Goal: Task Accomplishment & Management: Manage account settings

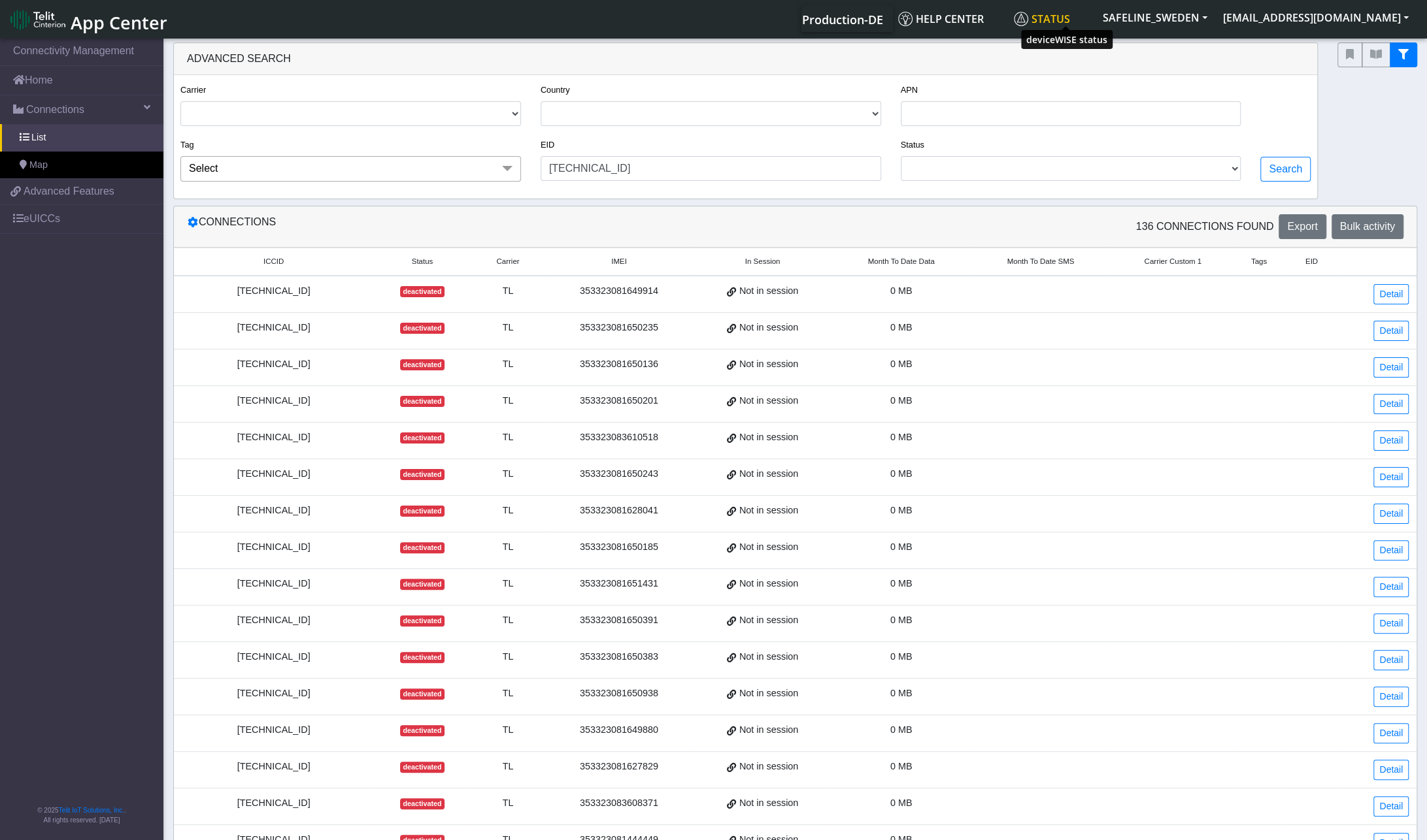
click at [1066, 19] on span "Status" at bounding box center [1041, 19] width 56 height 14
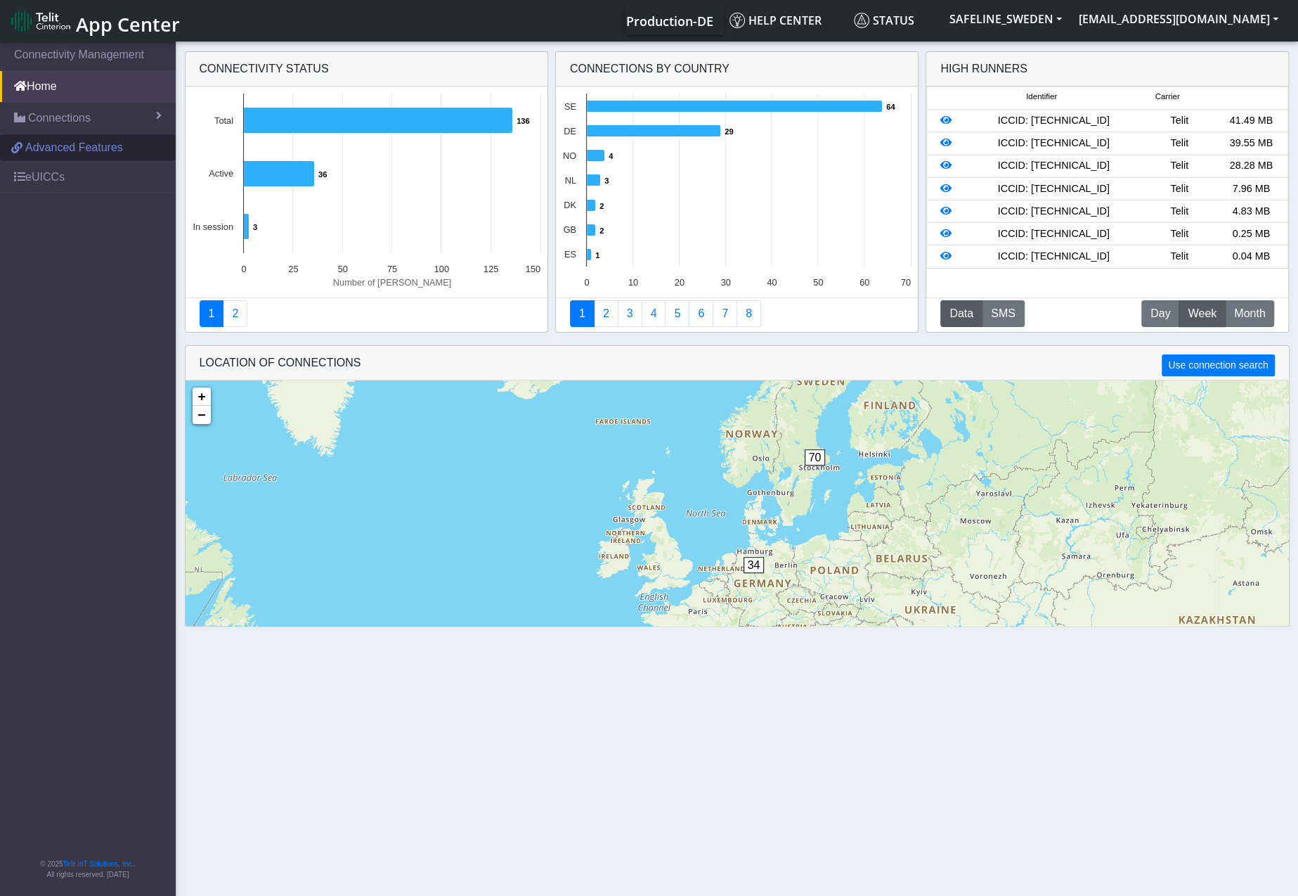
click at [71, 151] on span "Advanced Features" at bounding box center [74, 147] width 98 height 17
click at [45, 89] on link "Home" at bounding box center [88, 86] width 176 height 31
click at [89, 117] on span "Connections" at bounding box center [59, 118] width 63 height 17
click at [49, 149] on link "List" at bounding box center [88, 149] width 176 height 30
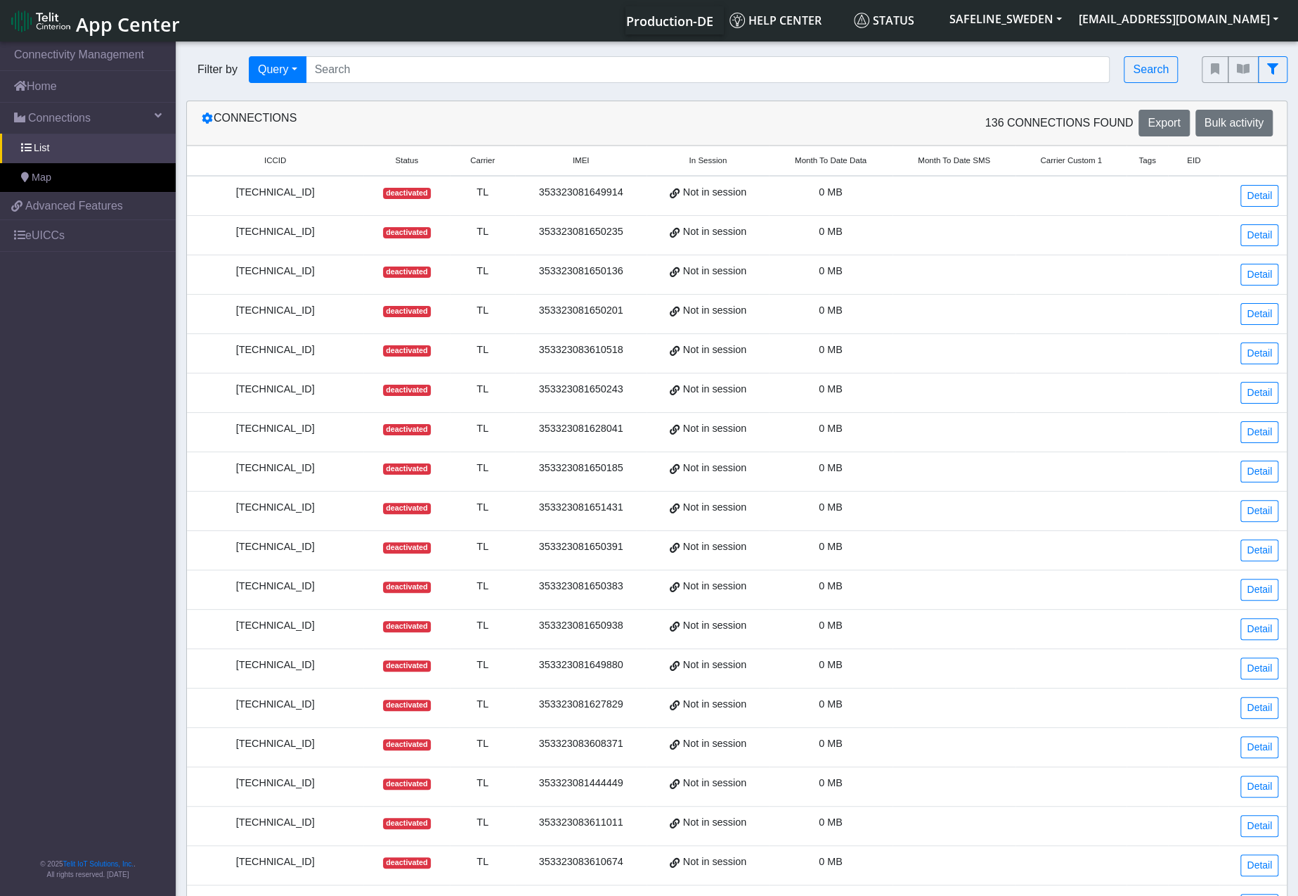
click at [408, 162] on span "Status" at bounding box center [406, 161] width 23 height 12
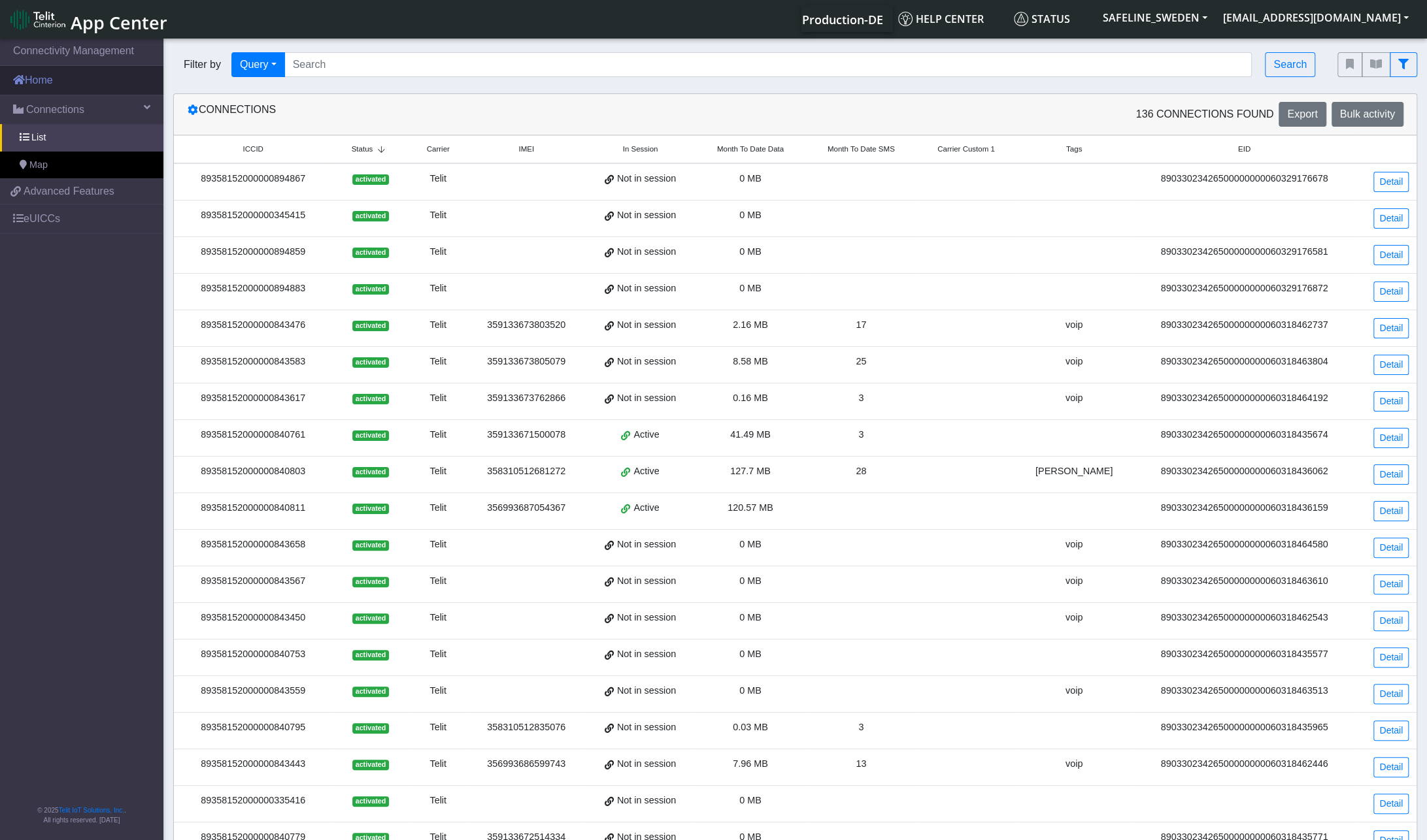
click at [43, 82] on link "Home" at bounding box center [82, 80] width 164 height 29
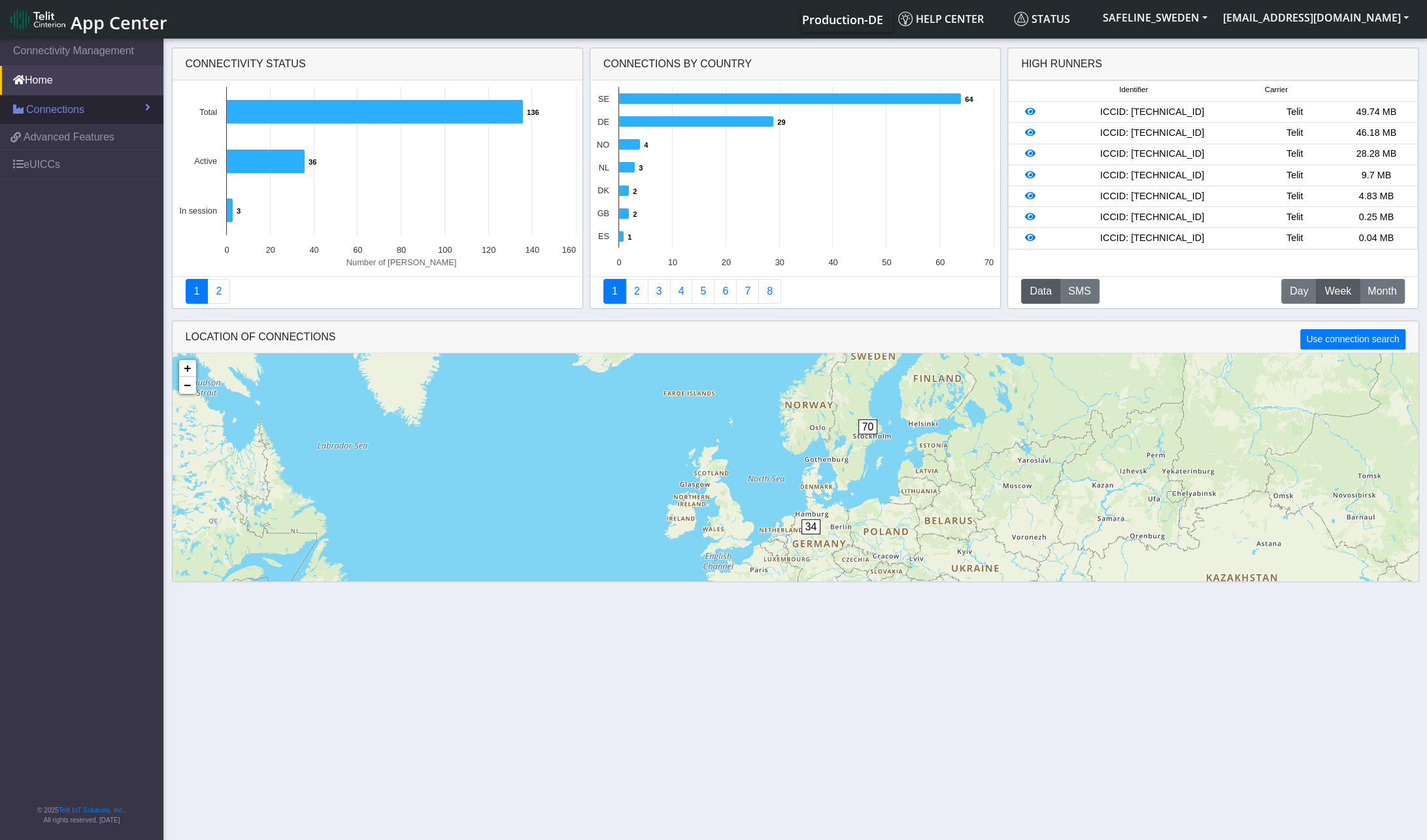
click at [60, 110] on span "Connections" at bounding box center [55, 110] width 59 height 16
click at [22, 165] on span at bounding box center [18, 164] width 10 height 10
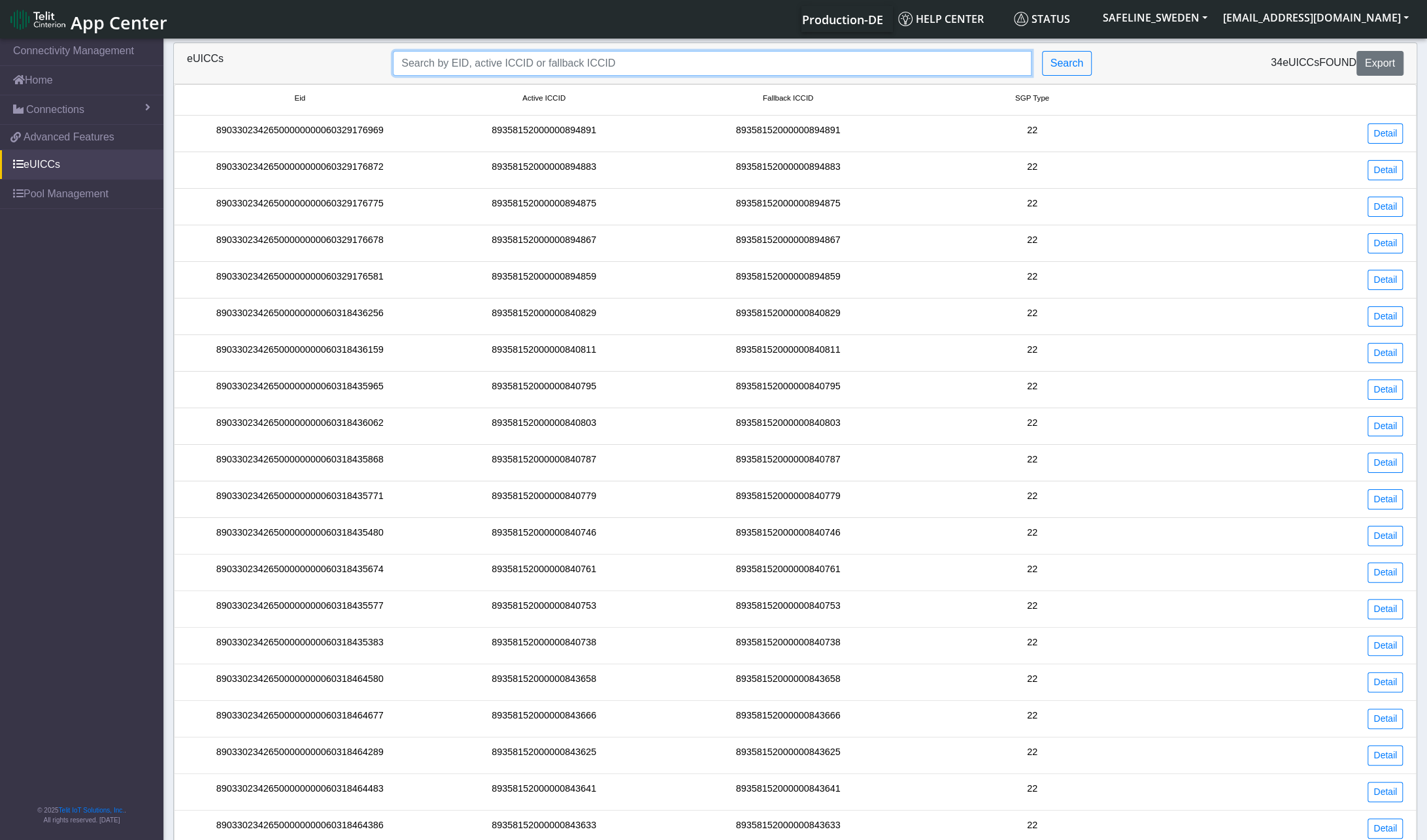
click at [494, 62] on input "Search..." at bounding box center [712, 63] width 638 height 25
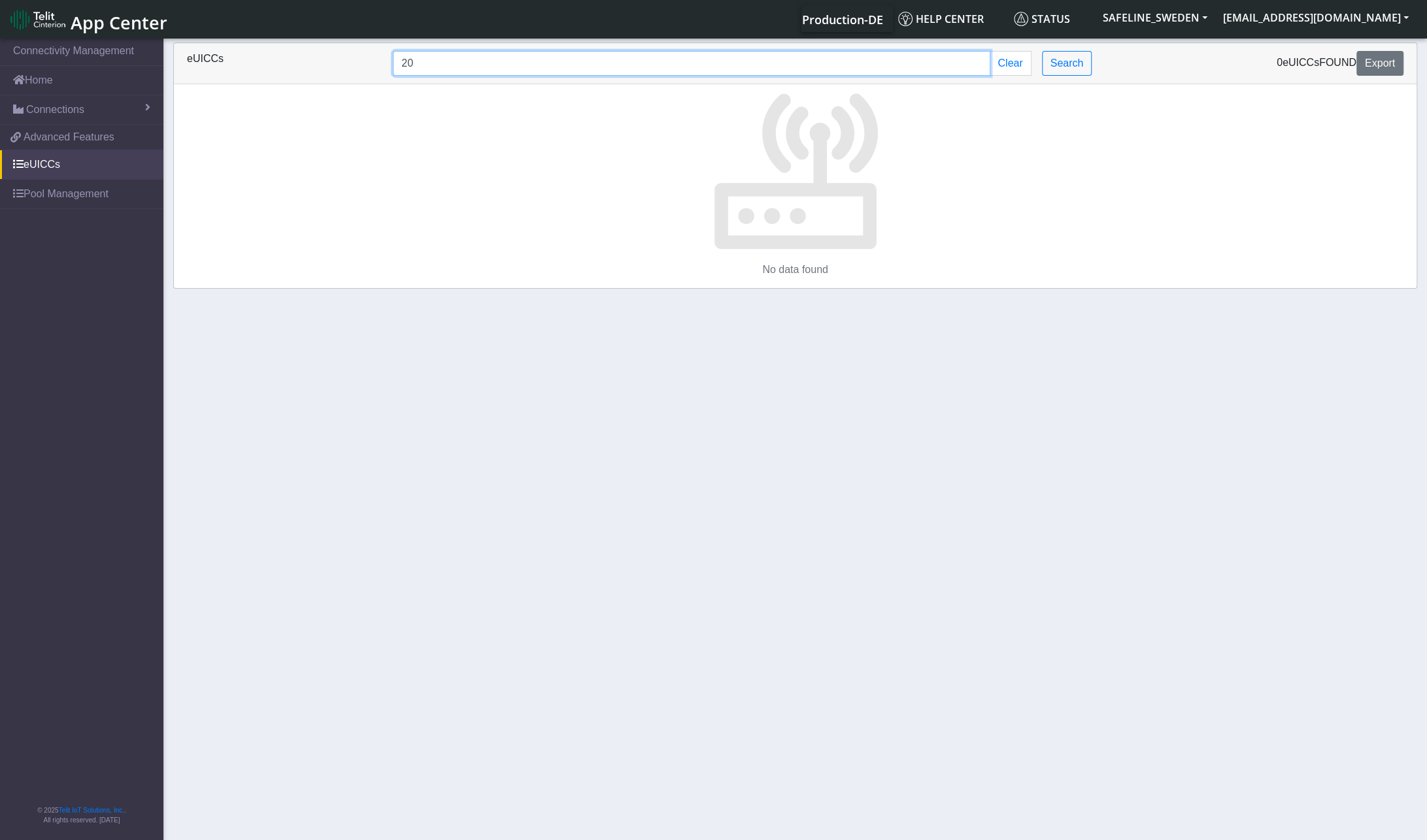
type input "2"
click at [483, 65] on input "Search..." at bounding box center [692, 63] width 598 height 25
type input "4"
click at [1018, 63] on button "Clear" at bounding box center [1010, 63] width 41 height 25
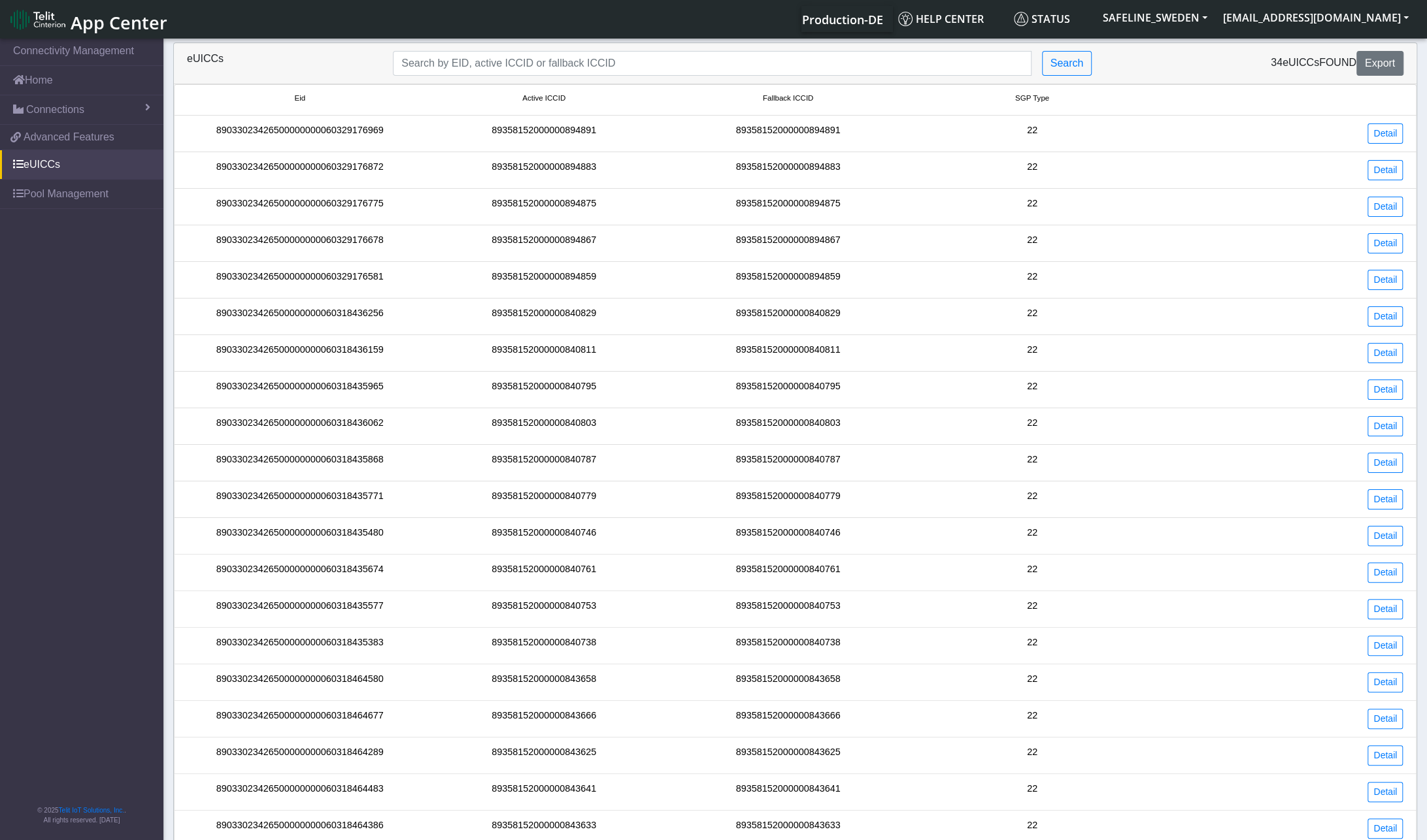
click at [799, 98] on span "Fallback ICCID" at bounding box center [787, 98] width 50 height 11
click at [772, 95] on span "Fallback ICCID" at bounding box center [787, 98] width 50 height 11
click at [738, 97] on small "Fallback ICCID" at bounding box center [787, 98] width 239 height 11
click at [799, 97] on span "Fallback ICCID" at bounding box center [787, 98] width 50 height 11
click at [1381, 421] on link "Detail" at bounding box center [1385, 427] width 35 height 20
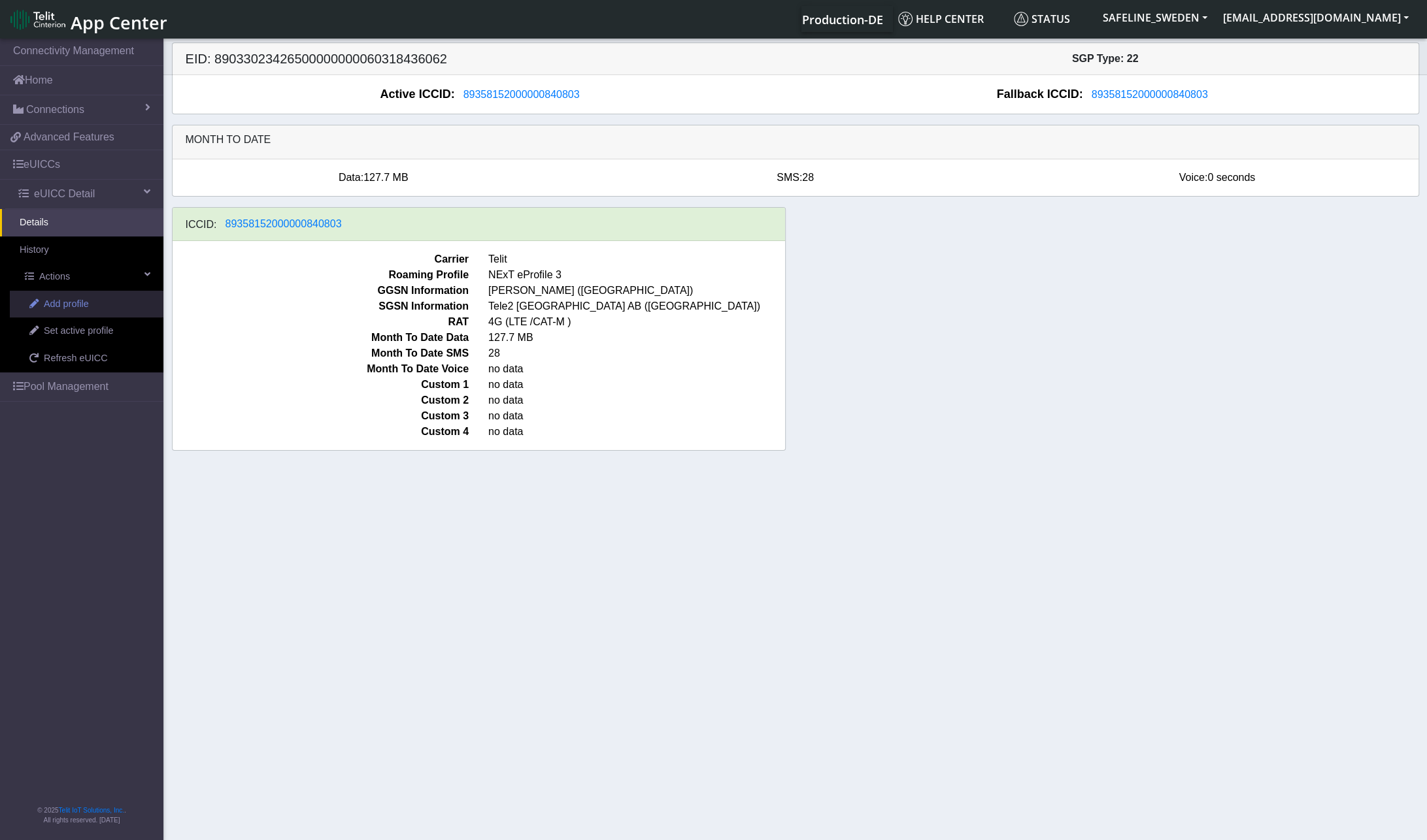
click at [74, 303] on span "Add profile" at bounding box center [66, 304] width 46 height 14
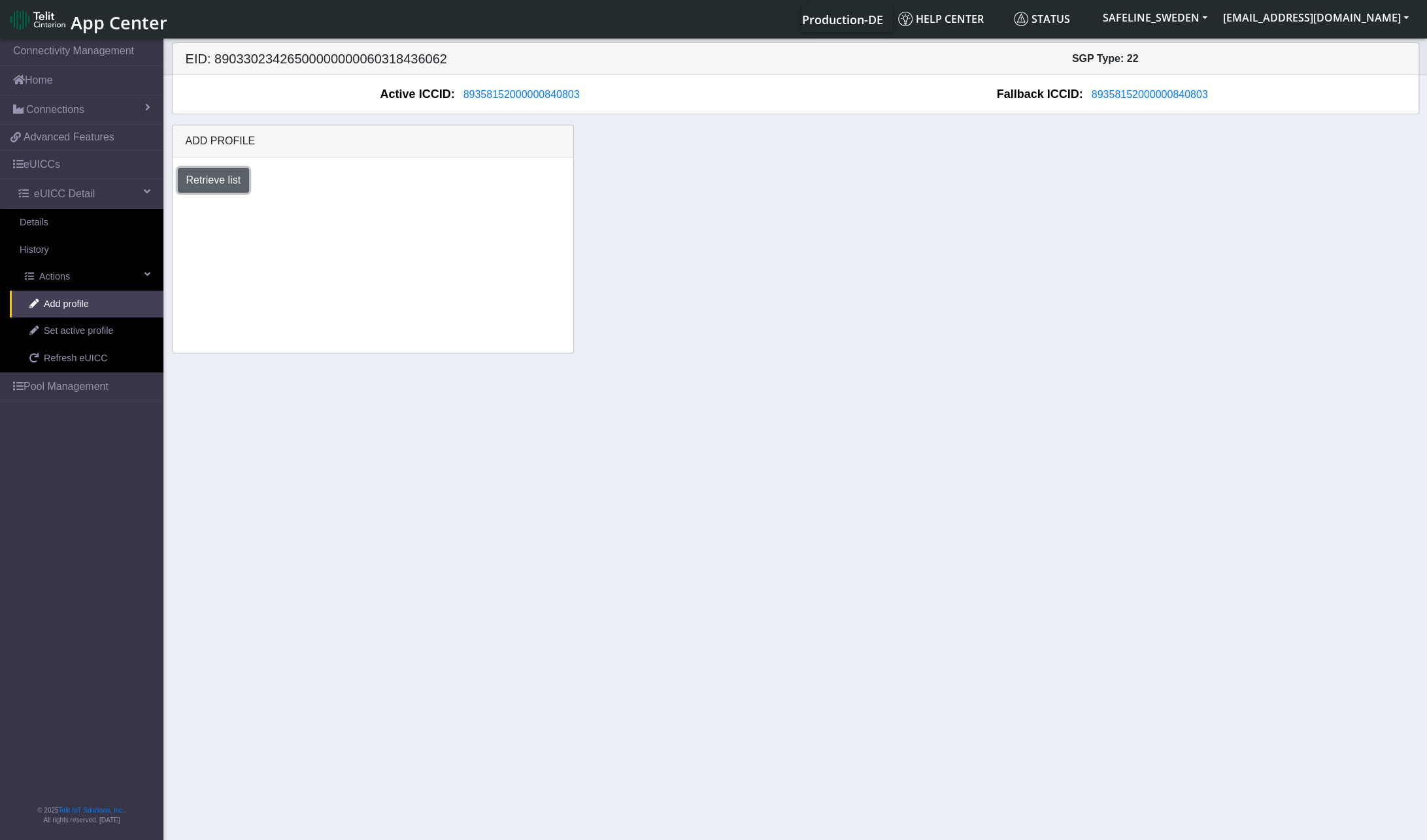
click at [215, 175] on button "Retrieve list" at bounding box center [213, 180] width 72 height 25
click at [328, 210] on select "Select profile to add DNLD-nxt23.net-eProfile 1 DNLD-nxt23.net-eProfile 2" at bounding box center [255, 216] width 155 height 25
click at [358, 335] on div "Add profile Retrieve list Select profile to add DNLD-nxt23.net-eProfile 1 DNLD-…" at bounding box center [373, 239] width 403 height 229
click at [325, 214] on select "Select profile to add DNLD-nxt23.net-eProfile 1 DNLD-nxt23.net-eProfile 2" at bounding box center [255, 216] width 155 height 25
select select "502ba6b8-e78a-4a08-8191-e173a7175c08"
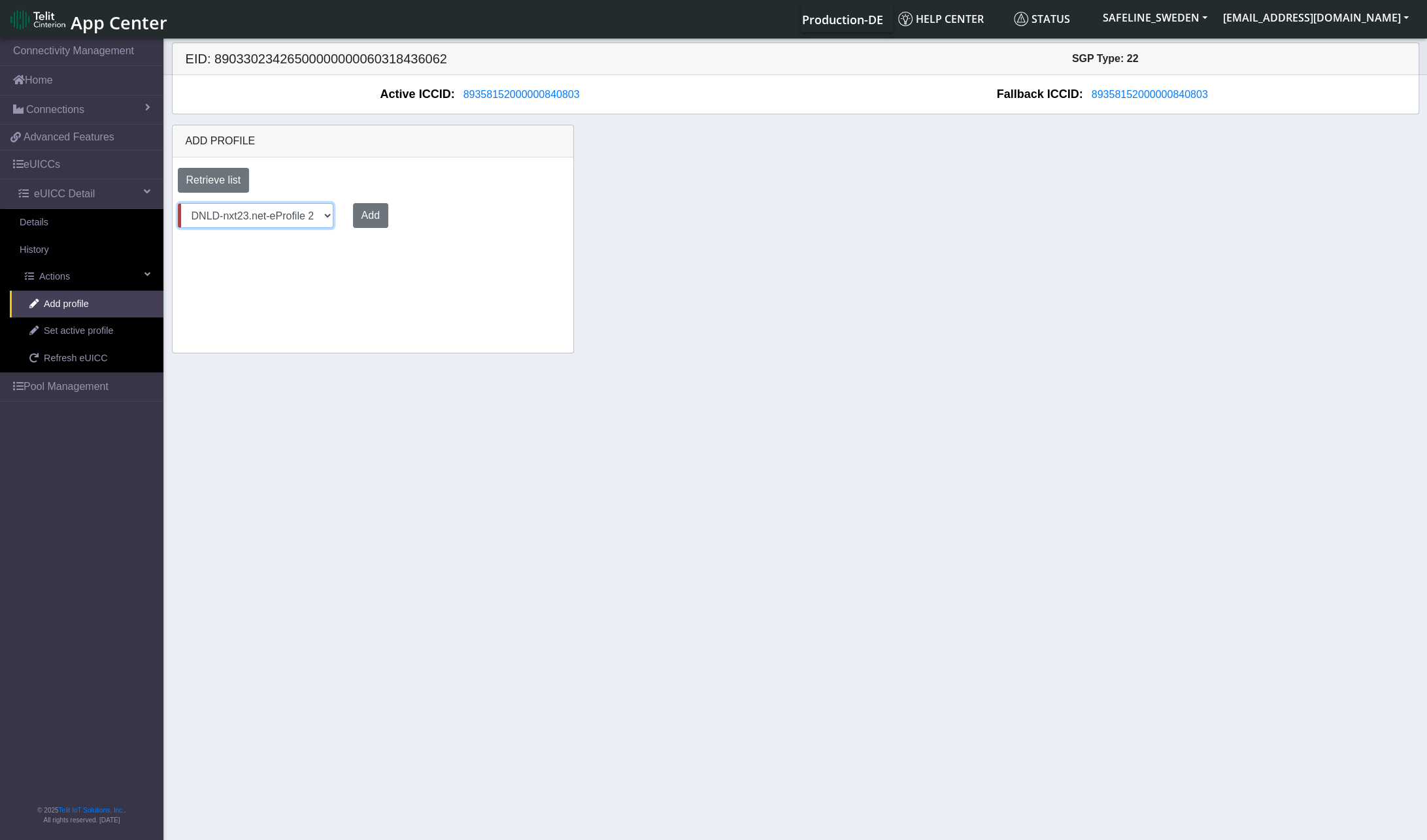
click at [178, 203] on select "Select profile to add DNLD-nxt23.net-eProfile 1 DNLD-nxt23.net-eProfile 2" at bounding box center [255, 216] width 155 height 25
click at [368, 217] on button "Add" at bounding box center [368, 216] width 35 height 25
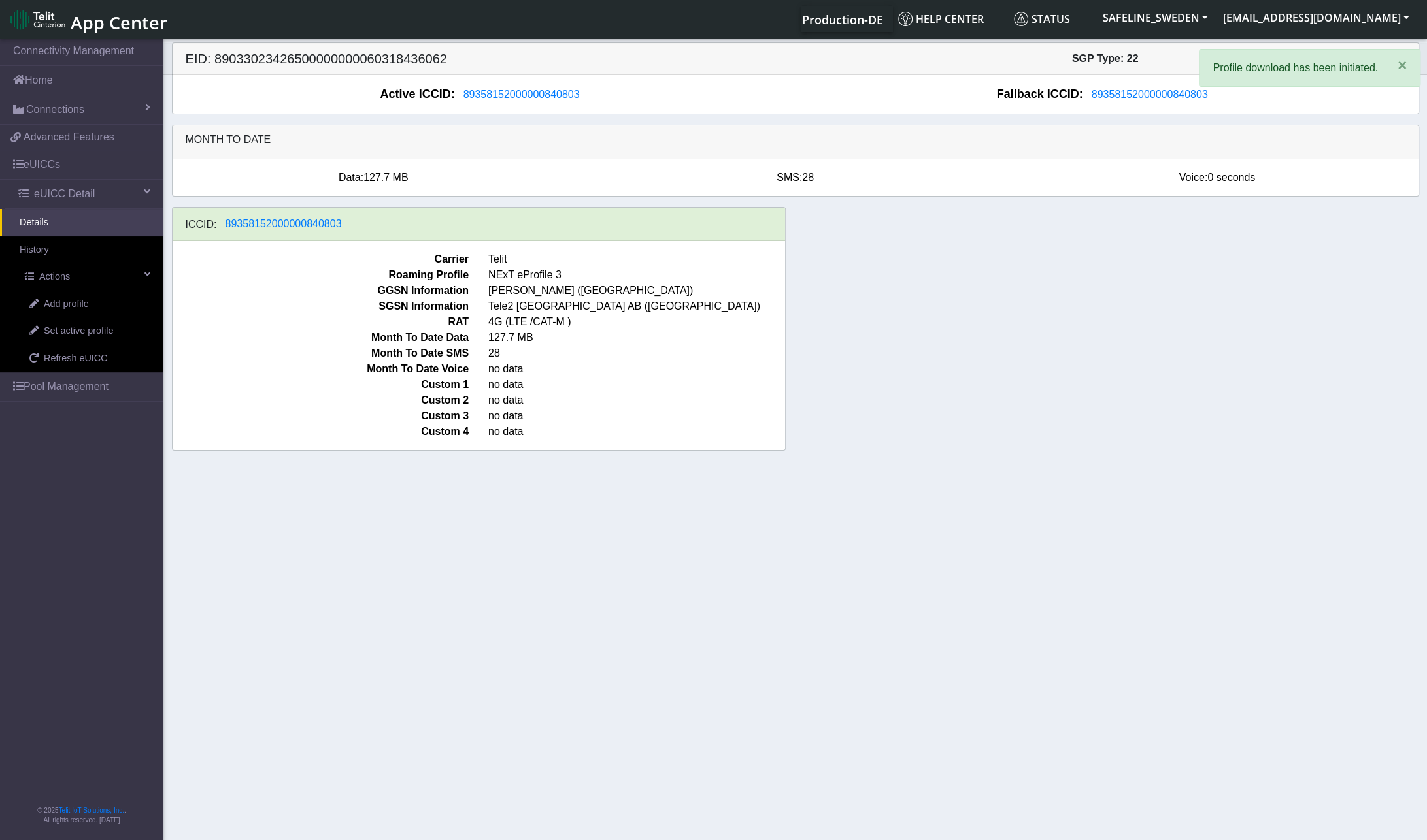
click at [530, 570] on section "Connectivity Management Home Connections List Map b2b1927aa7568622355c135010594…" at bounding box center [713, 440] width 1427 height 808
click at [76, 328] on span "Set active profile" at bounding box center [78, 331] width 70 height 14
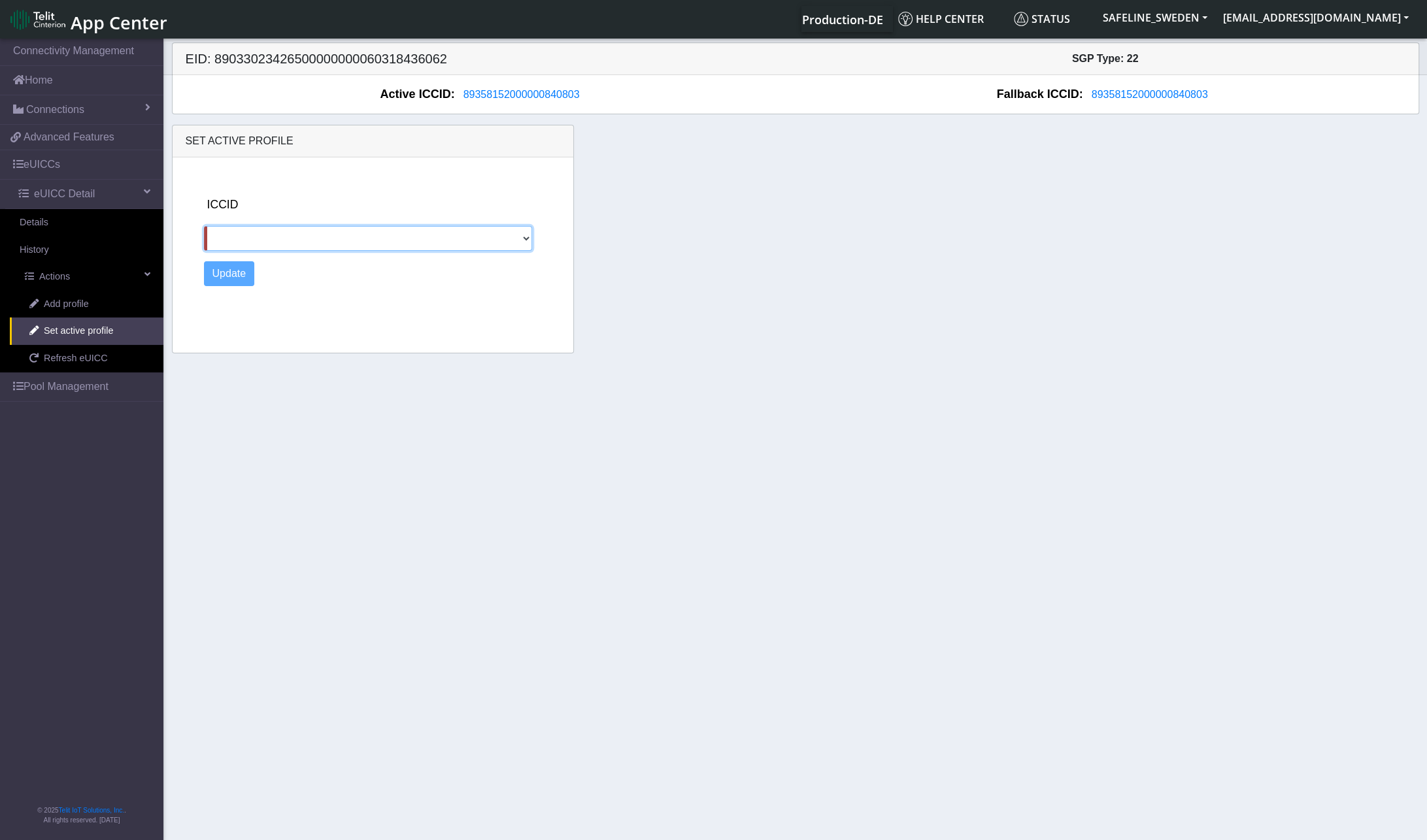
drag, startPoint x: 529, startPoint y: 235, endPoint x: 522, endPoint y: 241, distance: 9.2
click at [523, 240] on select at bounding box center [367, 238] width 328 height 25
click at [522, 241] on select at bounding box center [367, 238] width 328 height 25
click at [523, 234] on select at bounding box center [367, 238] width 328 height 25
click at [526, 234] on select at bounding box center [367, 238] width 328 height 25
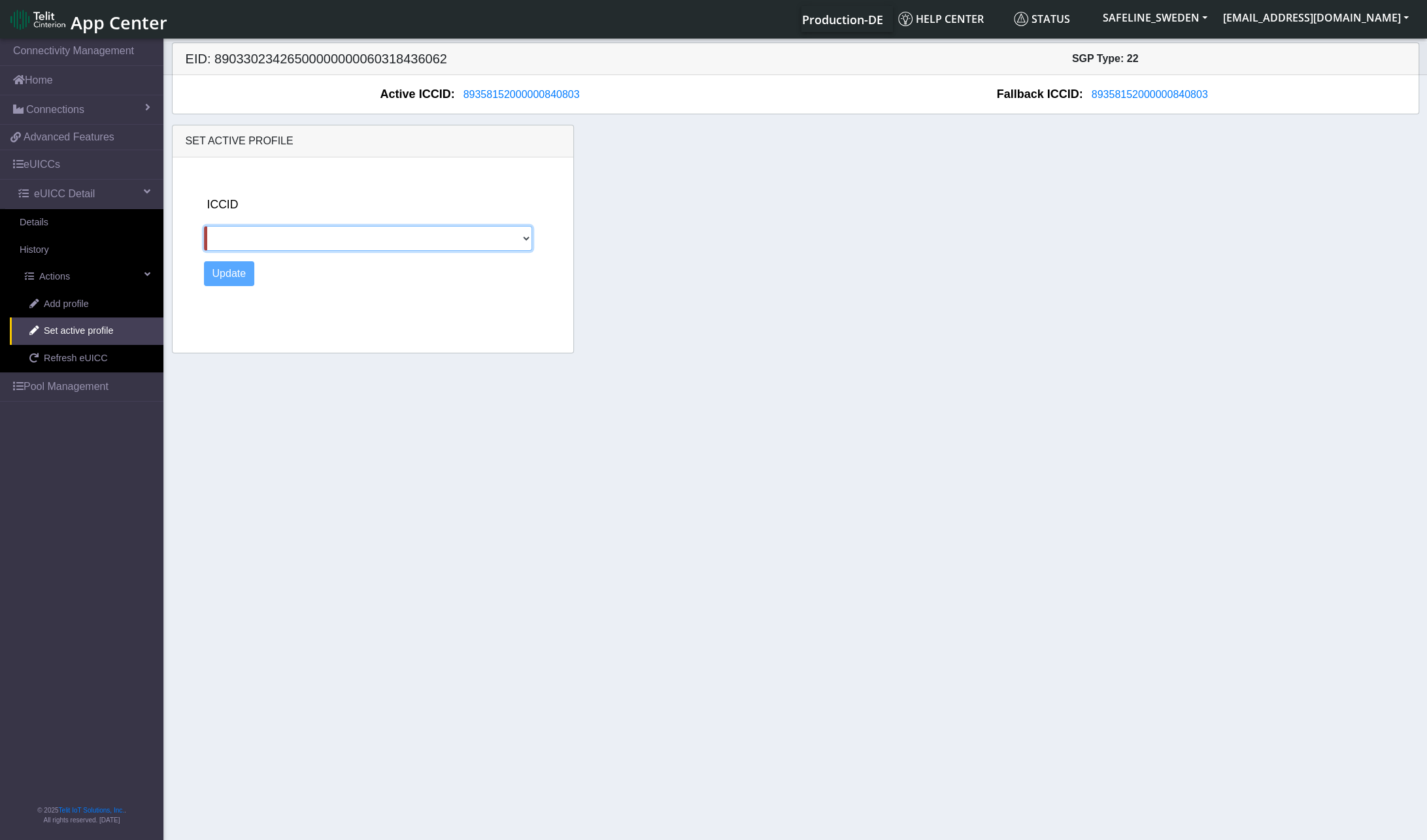
click at [526, 234] on select at bounding box center [367, 238] width 328 height 25
click at [432, 305] on div "ICCID Update" at bounding box center [387, 252] width 376 height 190
click at [58, 302] on span "Add profile" at bounding box center [66, 304] width 46 height 14
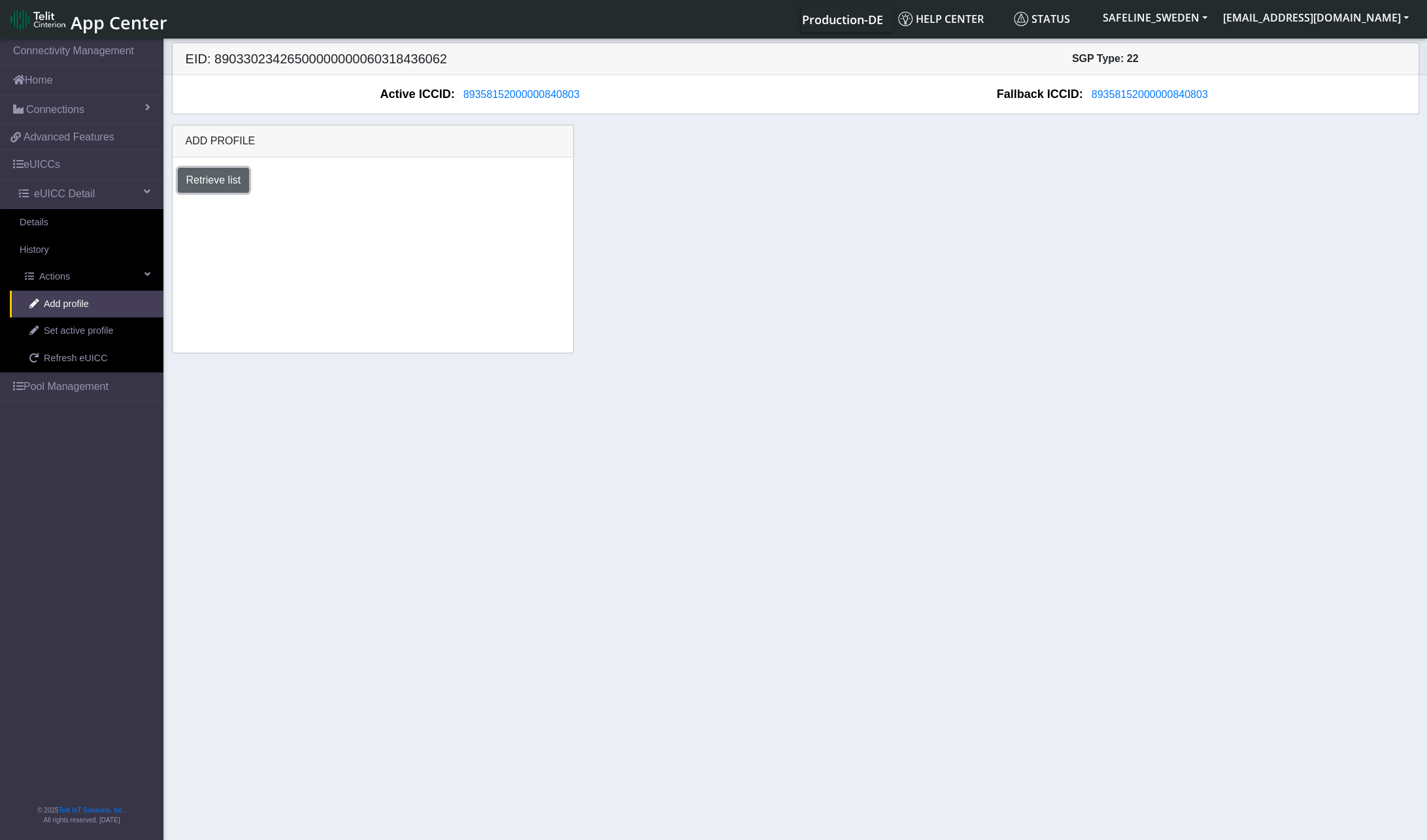
click at [221, 184] on button "Retrieve list" at bounding box center [213, 180] width 72 height 25
click at [324, 217] on select "Select profile to add DNLD-nxt23.net-eProfile 1 DNLD-nxt23.net-eProfile 2" at bounding box center [255, 216] width 155 height 25
select select "1eb0a32e-9947-4c99-b956-a92cbd04ecf7"
click at [178, 203] on select "Select profile to add DNLD-nxt23.net-eProfile 1 DNLD-nxt23.net-eProfile 2" at bounding box center [255, 216] width 155 height 25
click at [370, 217] on button "Add" at bounding box center [368, 216] width 35 height 25
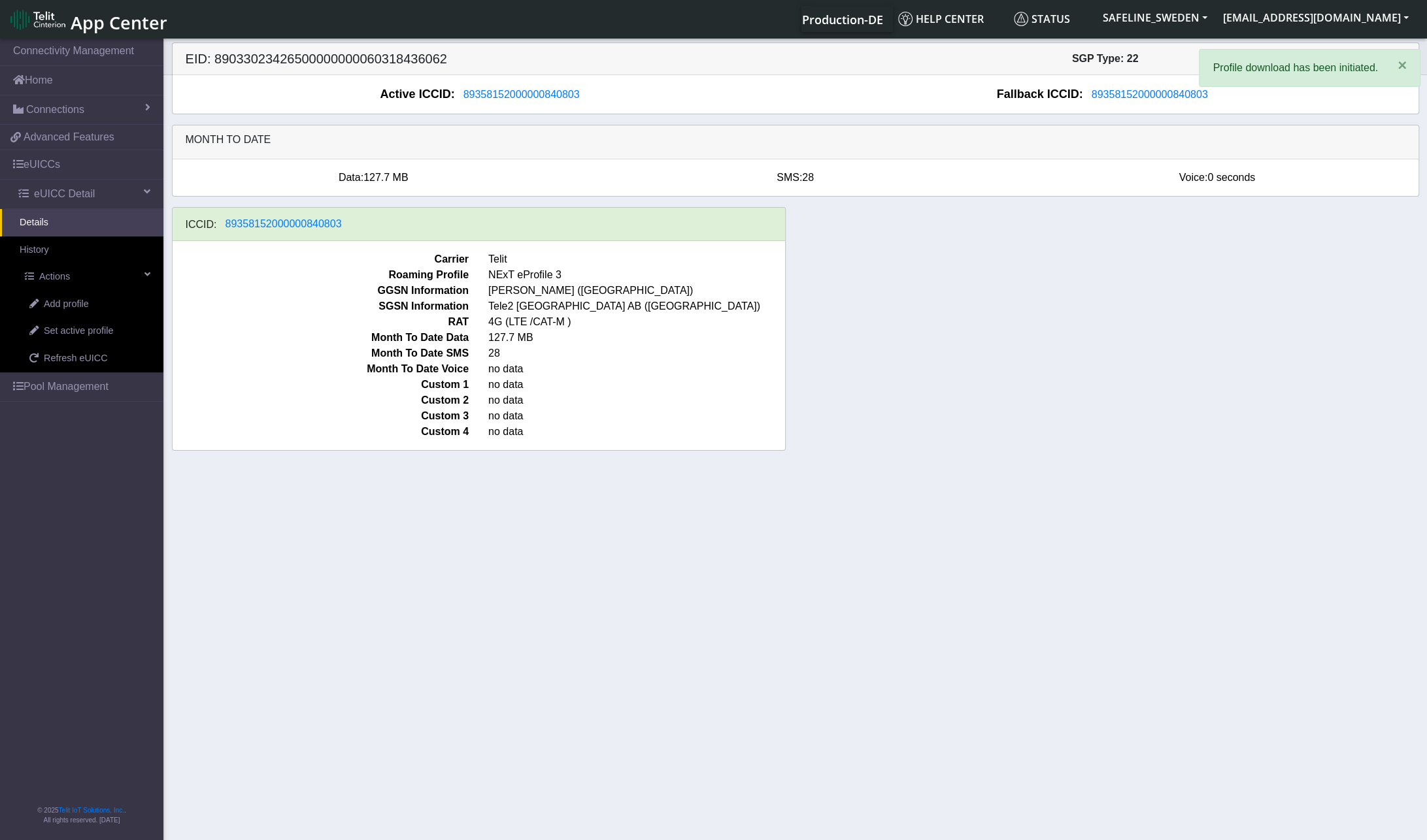
click at [622, 520] on section "Connectivity Management Home Connections List Map b2b1927aa7568622355c135010594…" at bounding box center [713, 440] width 1427 height 808
click at [70, 385] on link "Pool Management" at bounding box center [82, 387] width 164 height 29
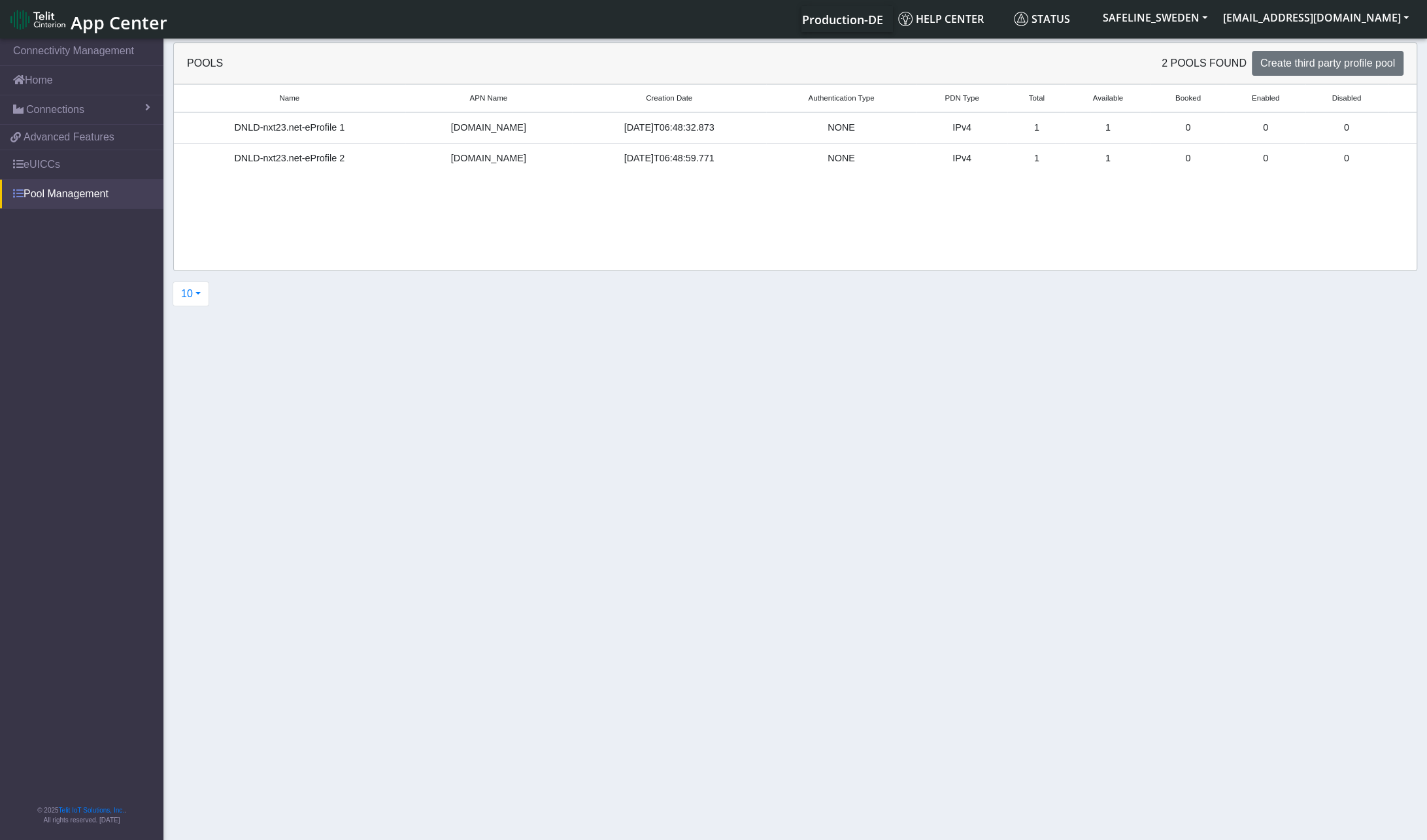
click at [25, 197] on link "Pool Management" at bounding box center [82, 193] width 164 height 29
click at [20, 194] on span at bounding box center [18, 192] width 10 height 10
click at [46, 163] on link "eUICCs" at bounding box center [82, 164] width 164 height 29
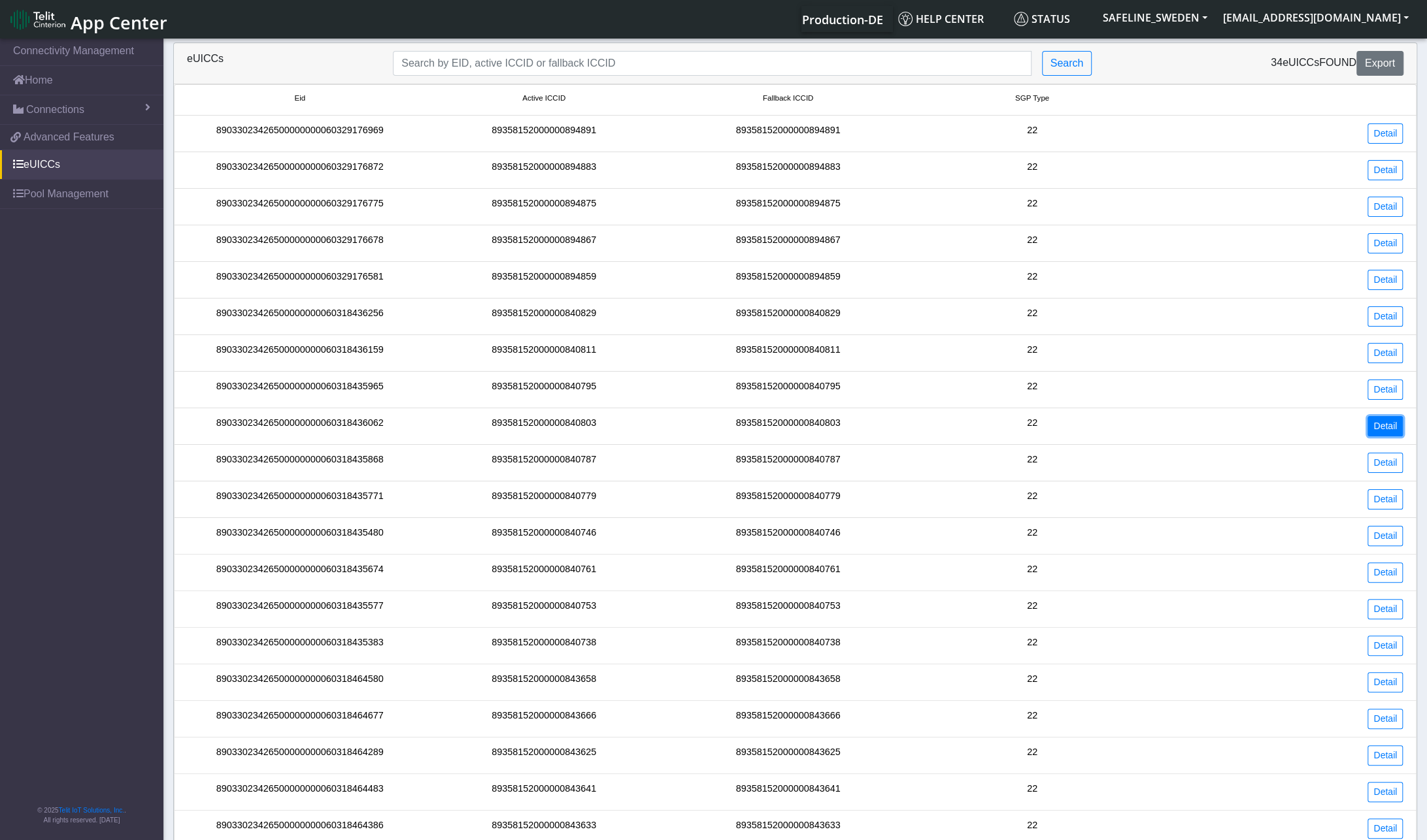
click at [1381, 421] on link "Detail" at bounding box center [1385, 427] width 35 height 20
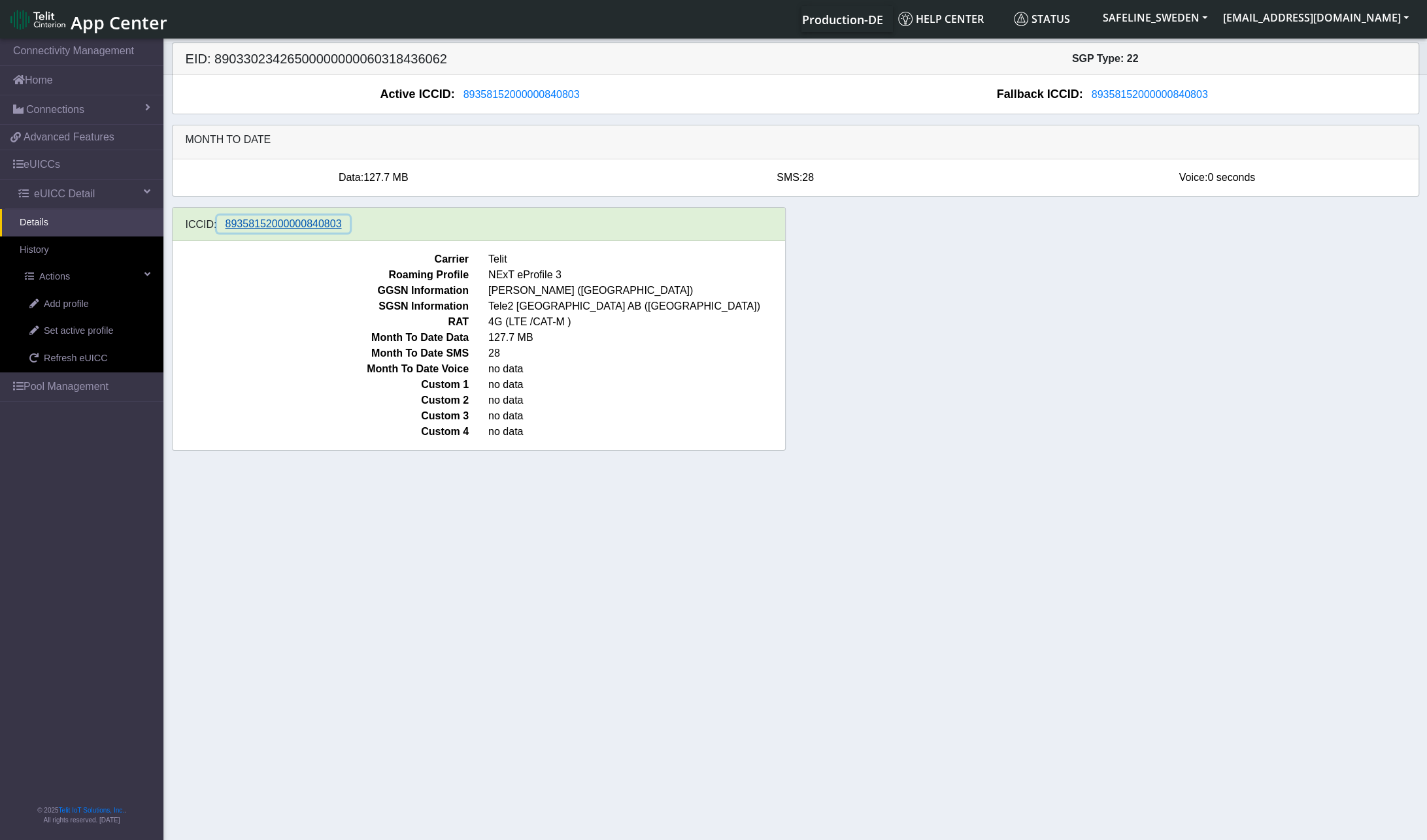
click at [292, 227] on span "89358152000000840803" at bounding box center [284, 224] width 116 height 11
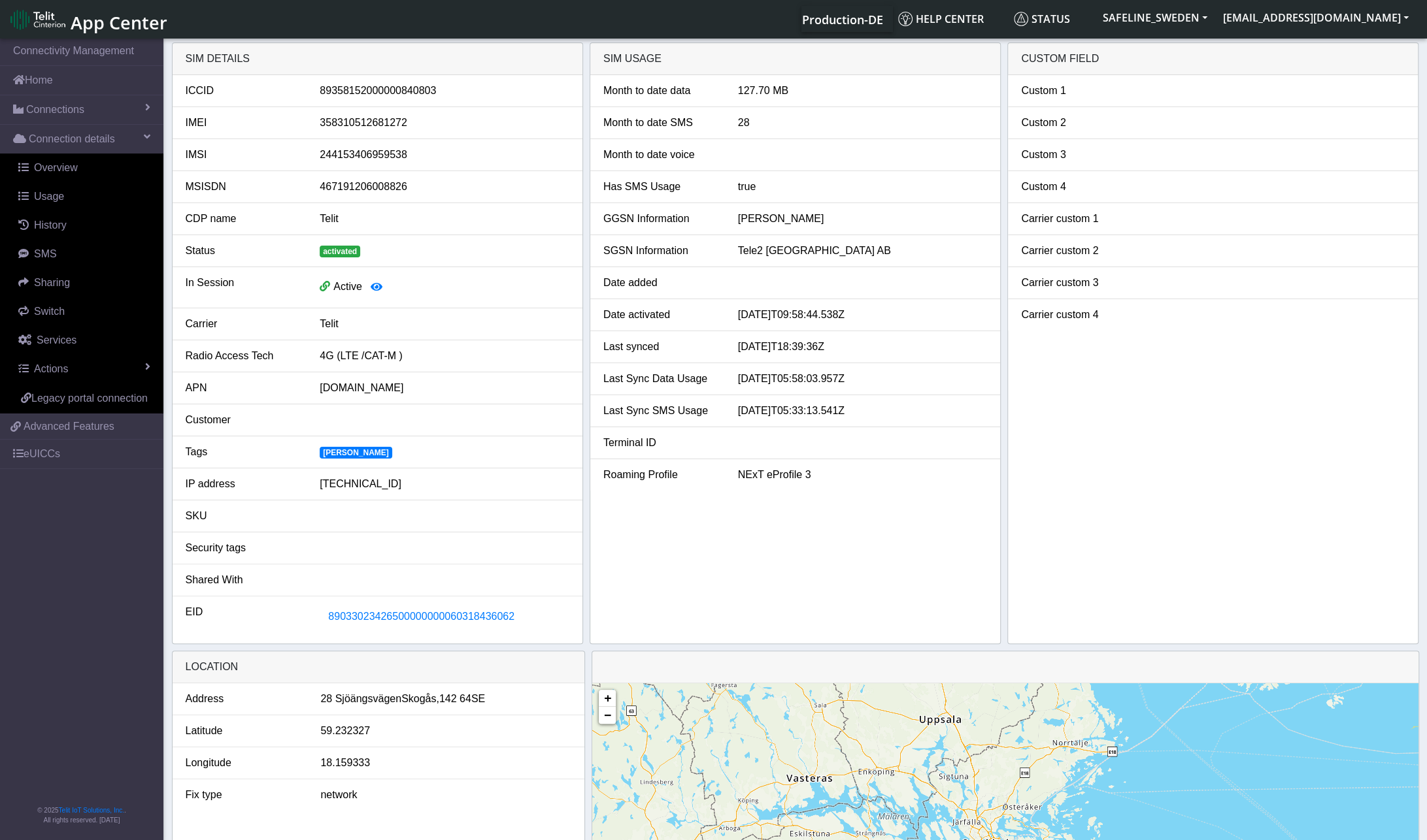
click at [452, 508] on div at bounding box center [444, 516] width 270 height 16
click at [374, 287] on icon "button" at bounding box center [377, 286] width 12 height 10
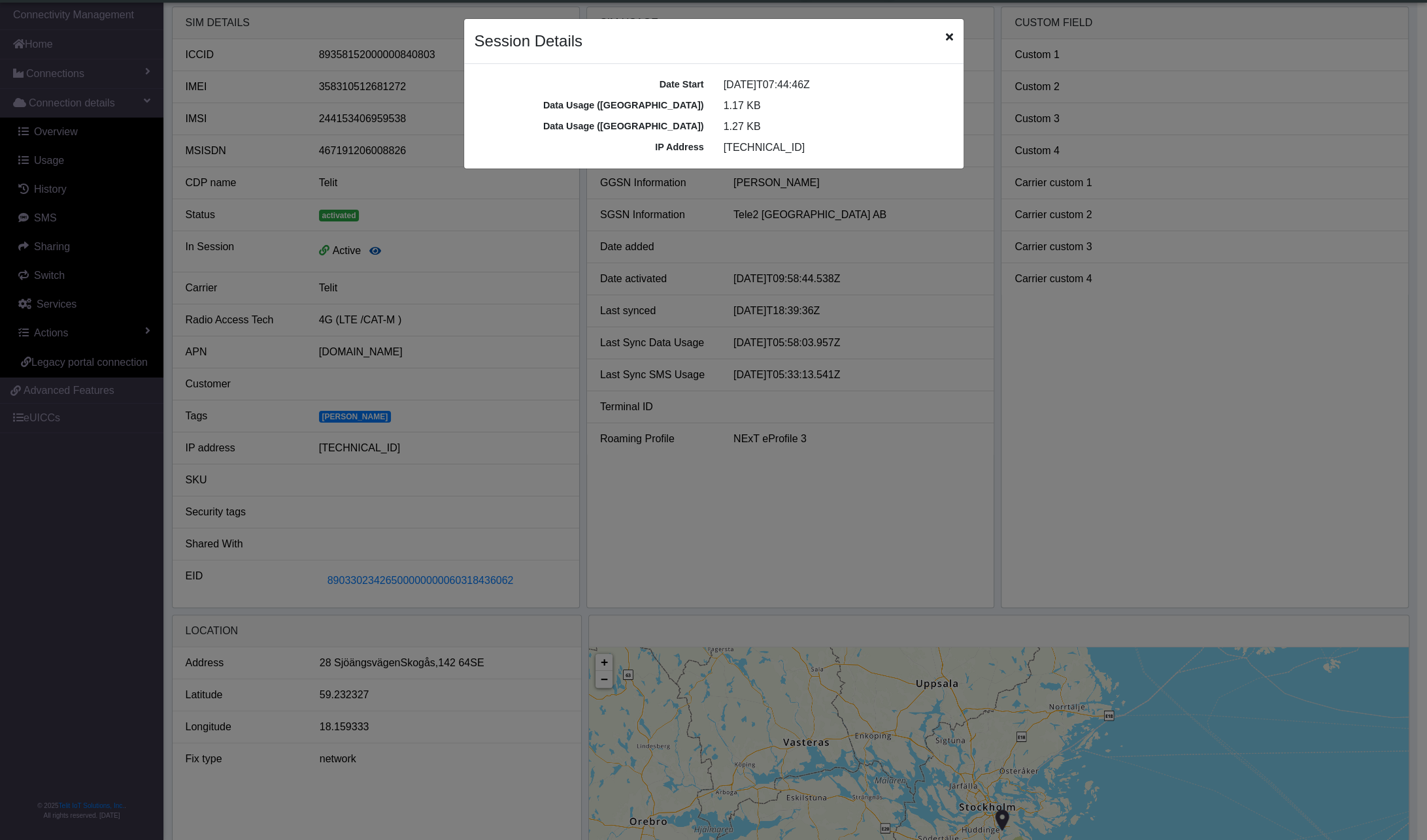
scroll to position [5, 0]
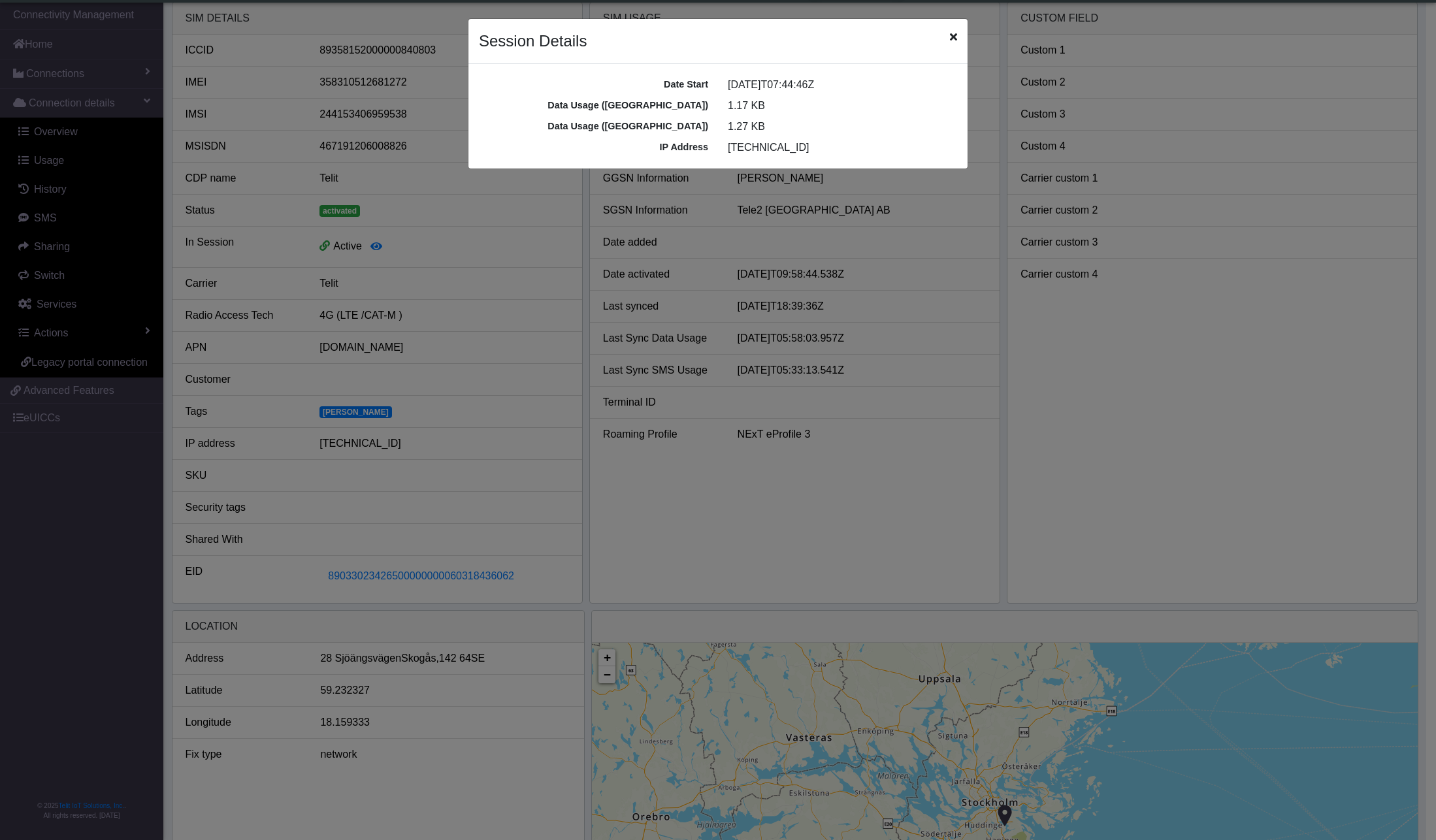
click at [955, 38] on icon "Close" at bounding box center [954, 36] width 7 height 10
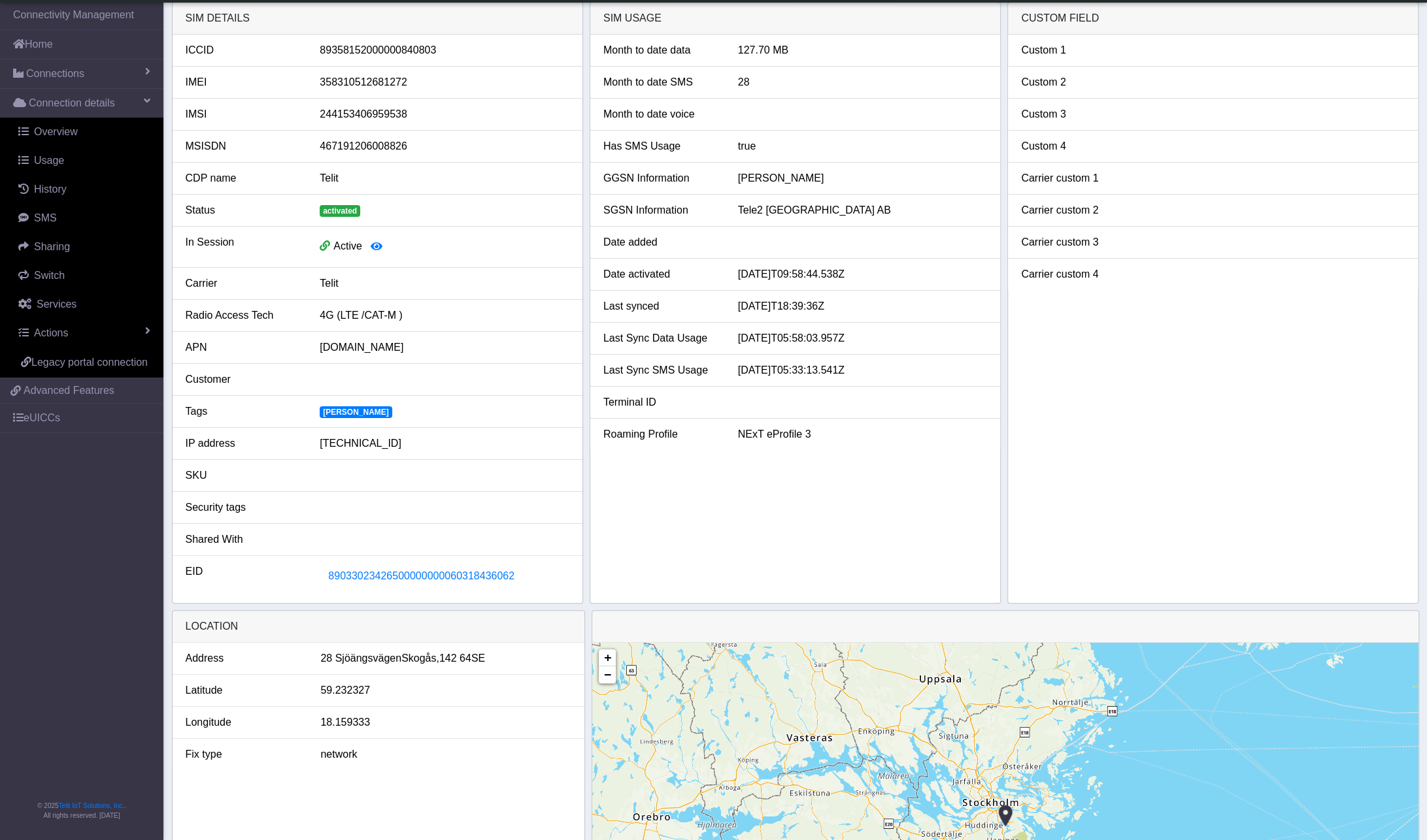
scroll to position [0, 0]
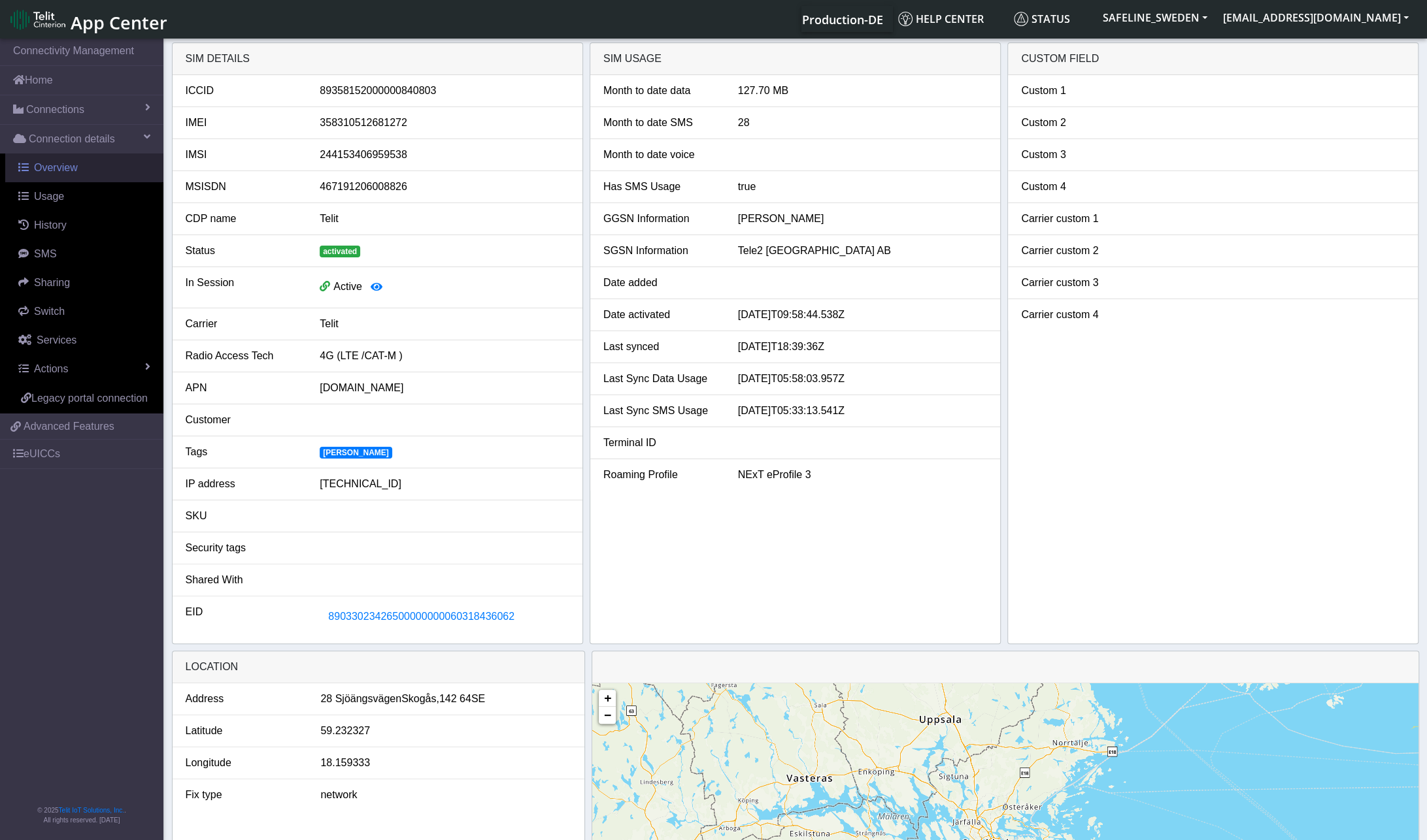
click at [56, 166] on span "Overview" at bounding box center [56, 167] width 44 height 11
click at [59, 227] on span "History" at bounding box center [50, 225] width 33 height 11
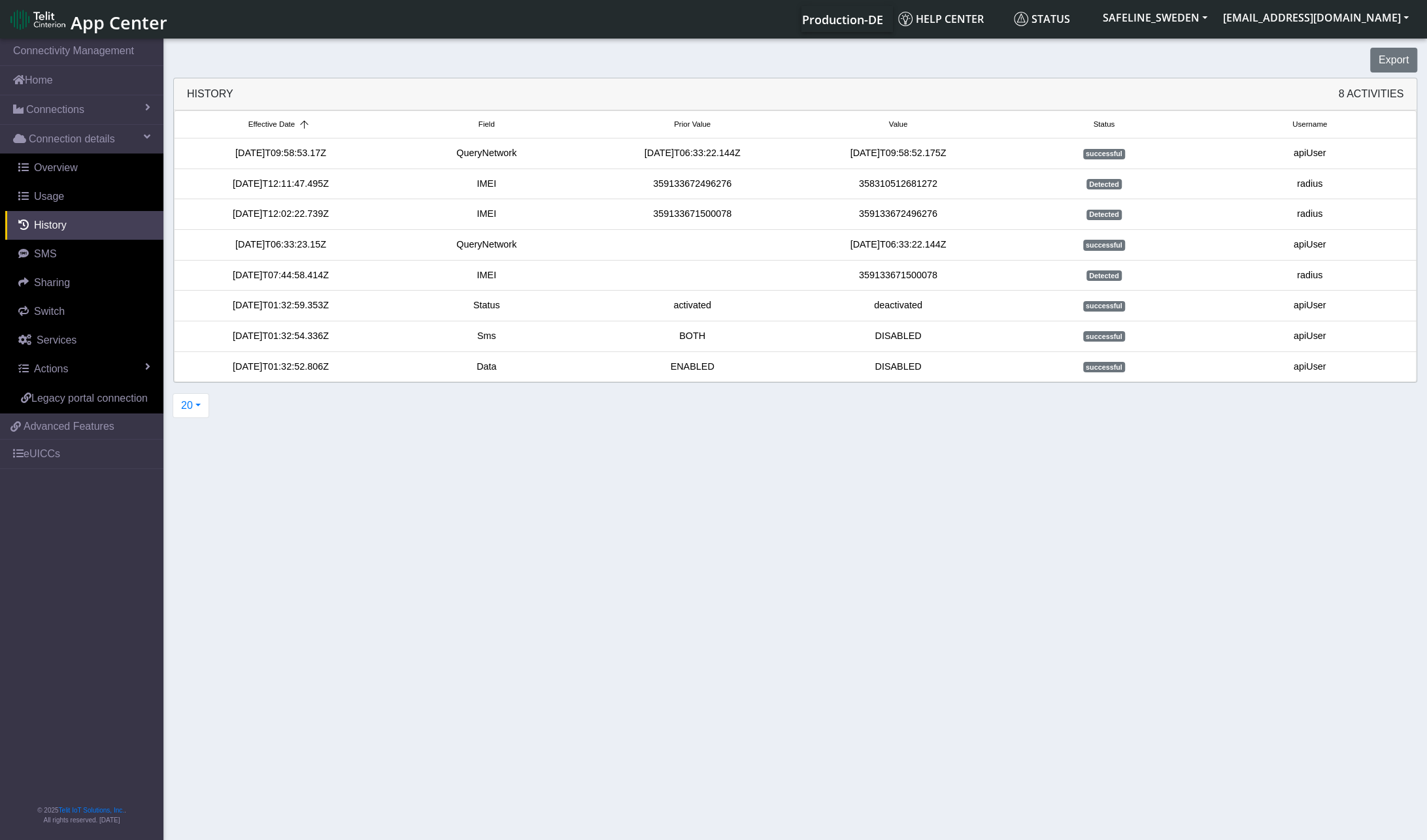
click at [588, 456] on section "Connectivity Management Home Connections List Map Connection details Overview U…" at bounding box center [713, 440] width 1427 height 808
click at [792, 491] on section "Connectivity Management Home Connections List Map Connection details Overview U…" at bounding box center [713, 440] width 1427 height 808
click at [547, 546] on section "Connectivity Management Home Connections List Map Connection details Overview U…" at bounding box center [713, 440] width 1427 height 808
click at [918, 517] on section "Connectivity Management Home Connections List Map Connection details Overview U…" at bounding box center [713, 440] width 1427 height 808
click at [533, 509] on section "Connectivity Management Home Connections List Map Connection details Overview U…" at bounding box center [713, 440] width 1427 height 808
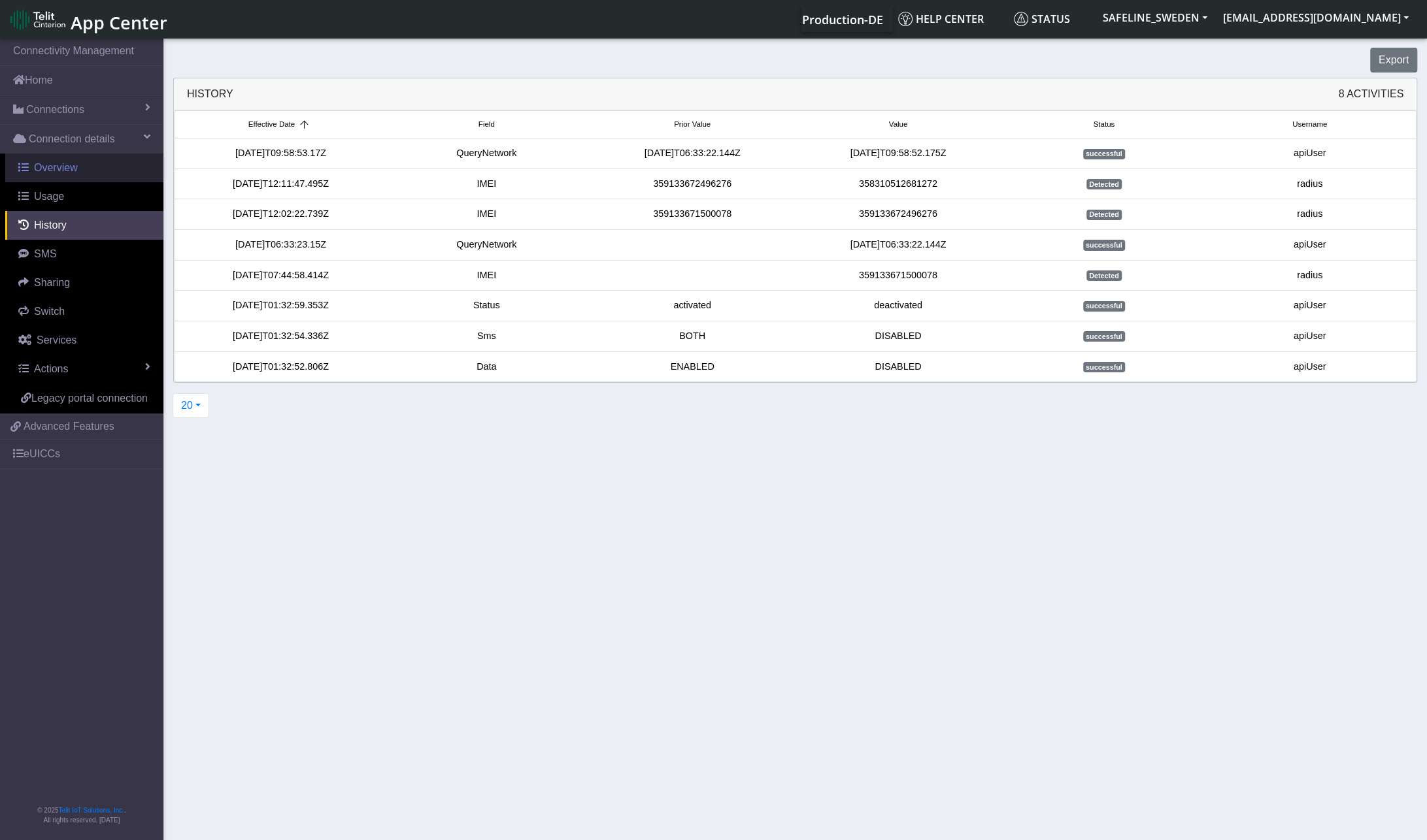
click at [58, 170] on span "Overview" at bounding box center [56, 167] width 44 height 11
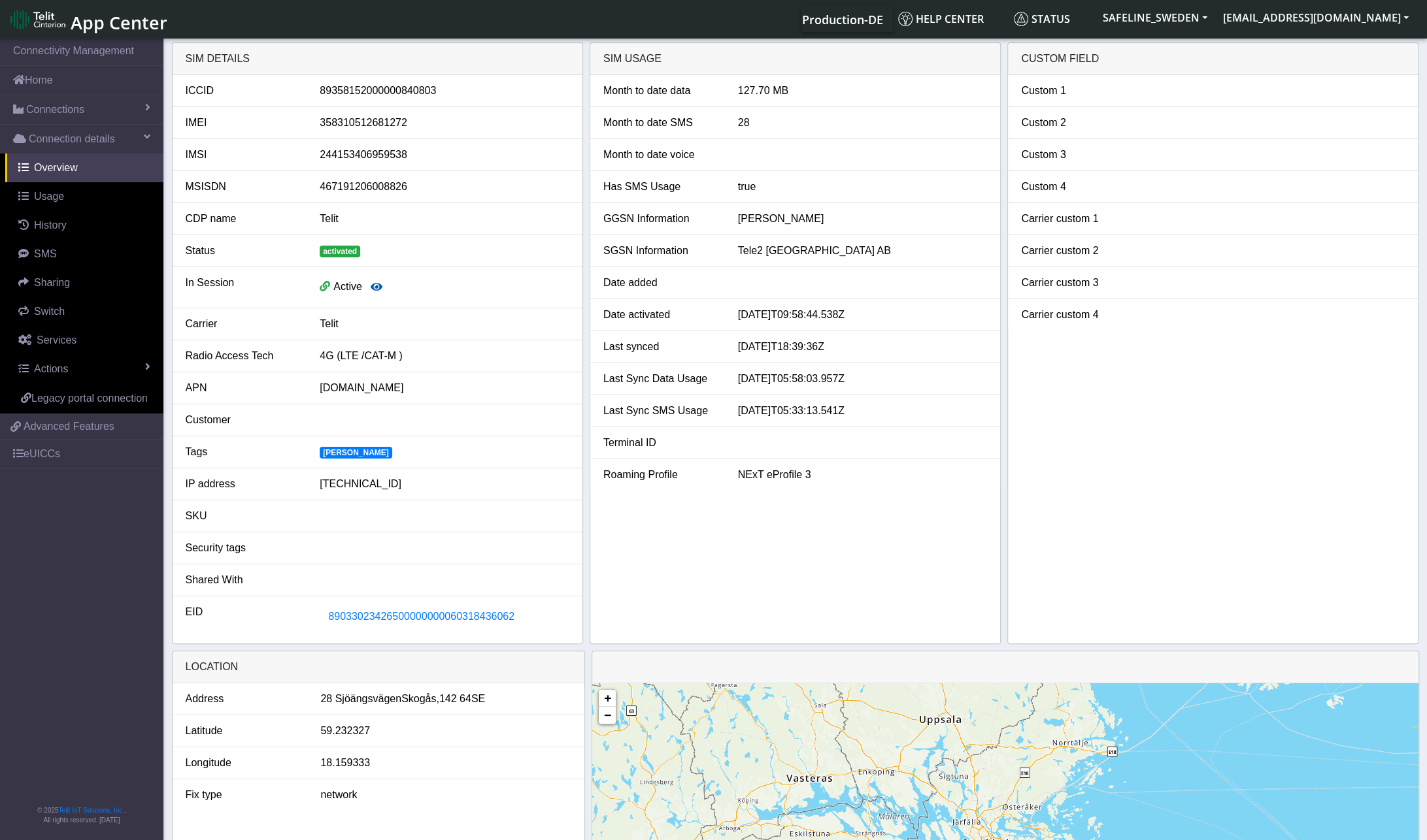
click at [376, 287] on icon "button" at bounding box center [377, 286] width 12 height 10
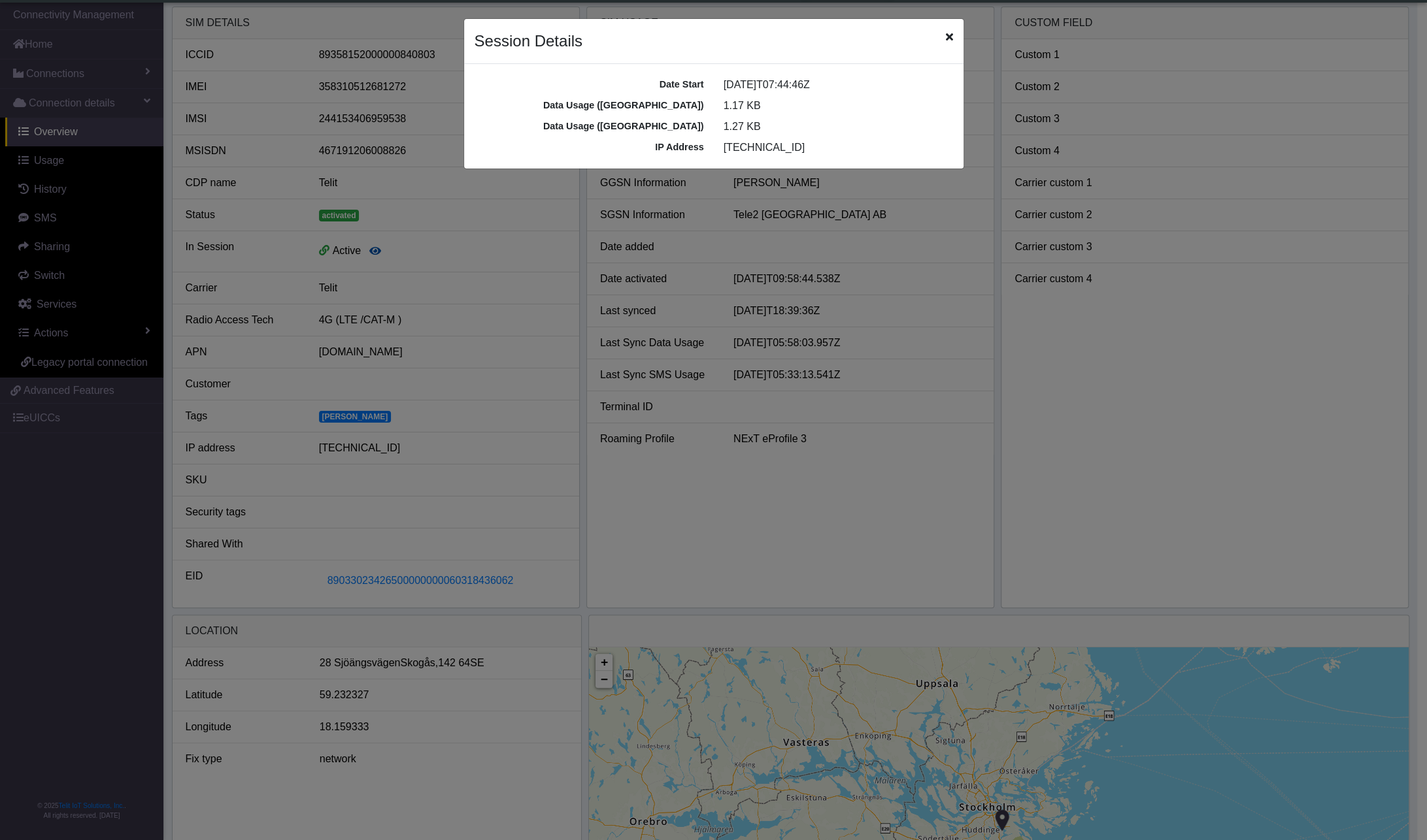
scroll to position [5, 0]
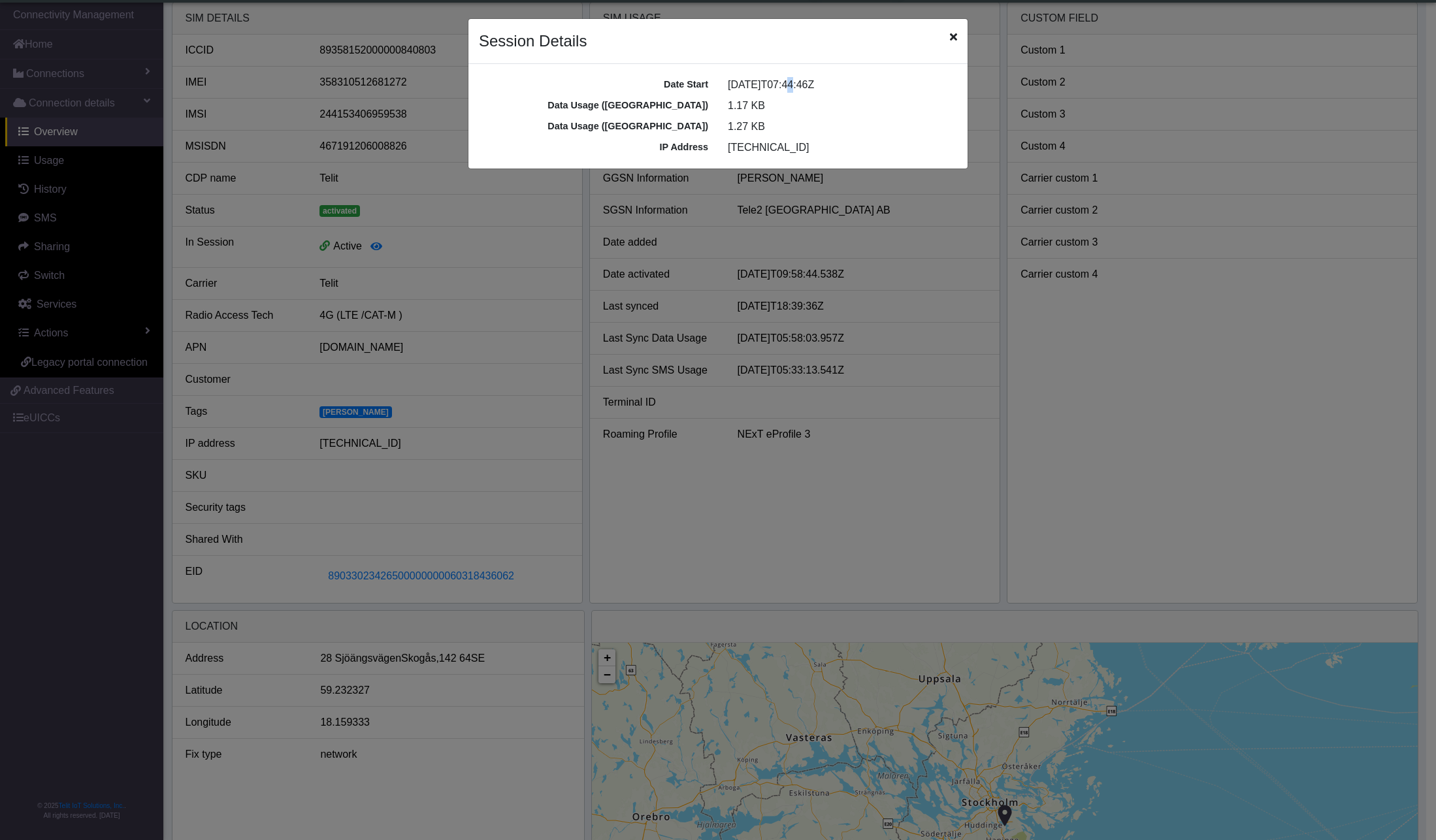
drag, startPoint x: 781, startPoint y: 85, endPoint x: 787, endPoint y: 84, distance: 6.1
click at [787, 84] on div "[DATE]T07:44:46Z" at bounding box center [843, 85] width 249 height 16
drag, startPoint x: 787, startPoint y: 84, endPoint x: 952, endPoint y: 36, distance: 171.8
click at [952, 36] on icon "Close" at bounding box center [954, 36] width 7 height 10
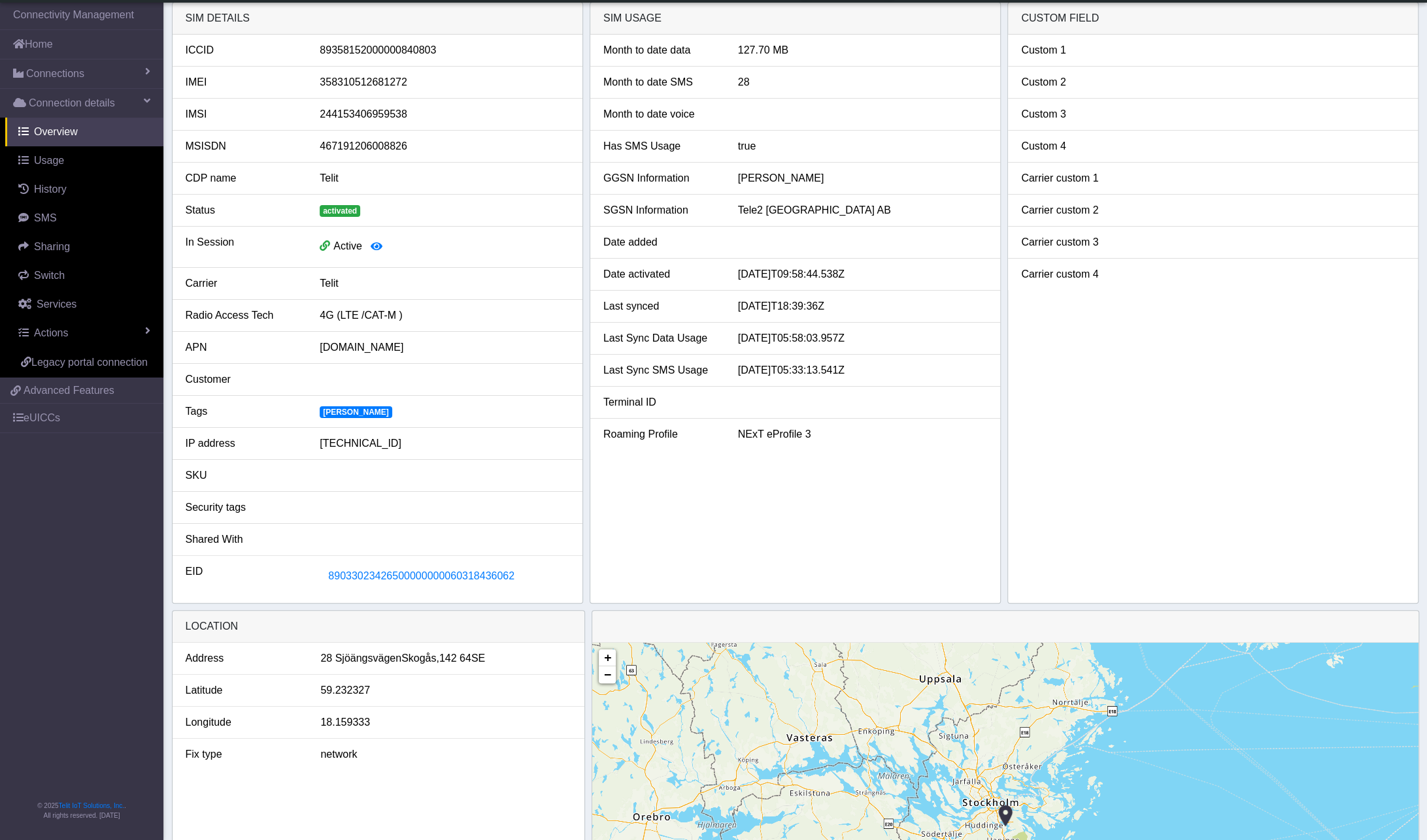
click at [804, 521] on div "Month to date data 127.70 MB Month to date SMS 28 Month to date voice Has SMS U…" at bounding box center [795, 319] width 410 height 569
drag, startPoint x: 793, startPoint y: 303, endPoint x: 854, endPoint y: 300, distance: 61.1
click at [854, 300] on div "[DATE]T18:39:36Z" at bounding box center [863, 306] width 270 height 16
click at [708, 511] on div "Month to date data 127.70 MB Month to date SMS 28 Month to date voice Has SMS U…" at bounding box center [795, 319] width 410 height 569
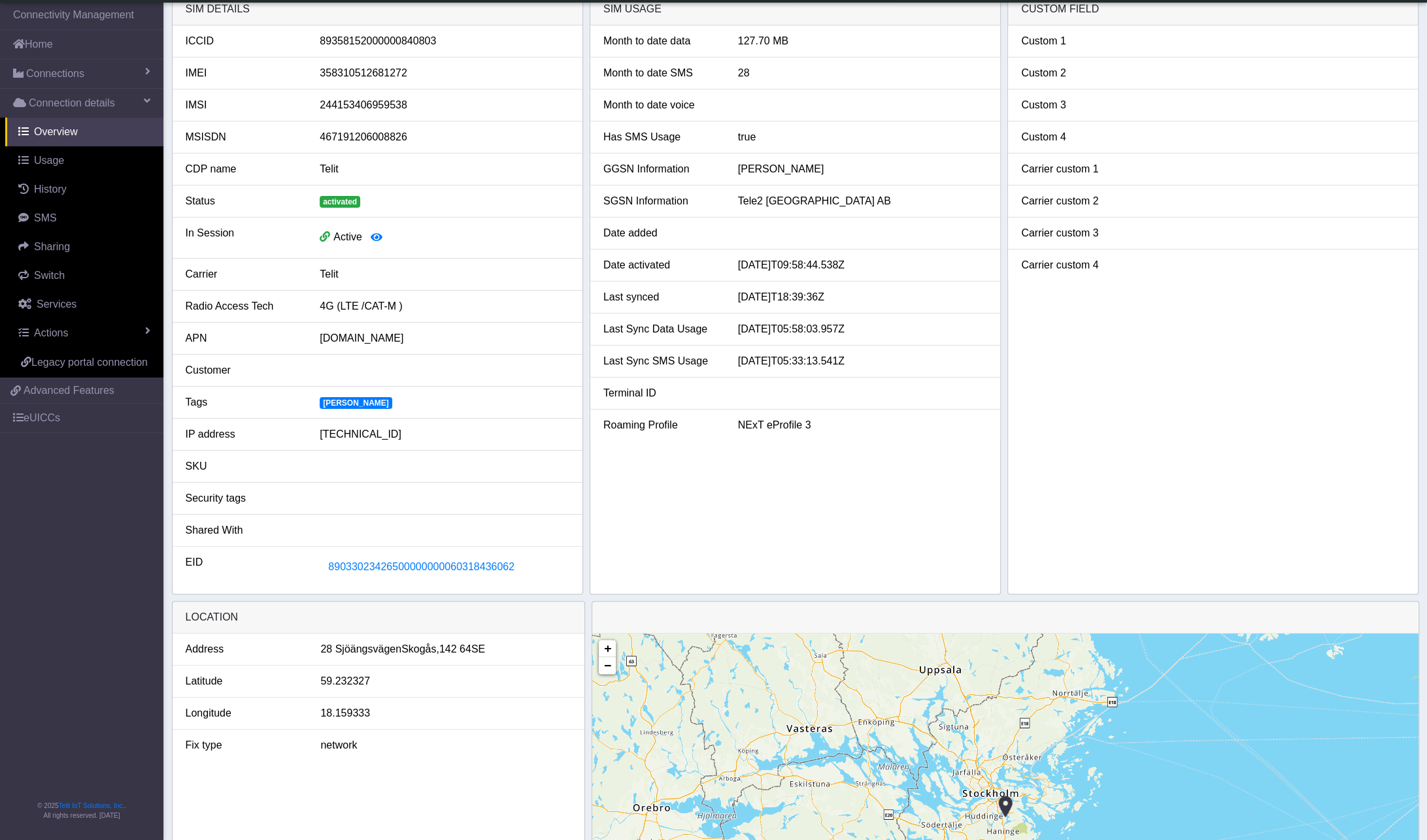
scroll to position [0, 0]
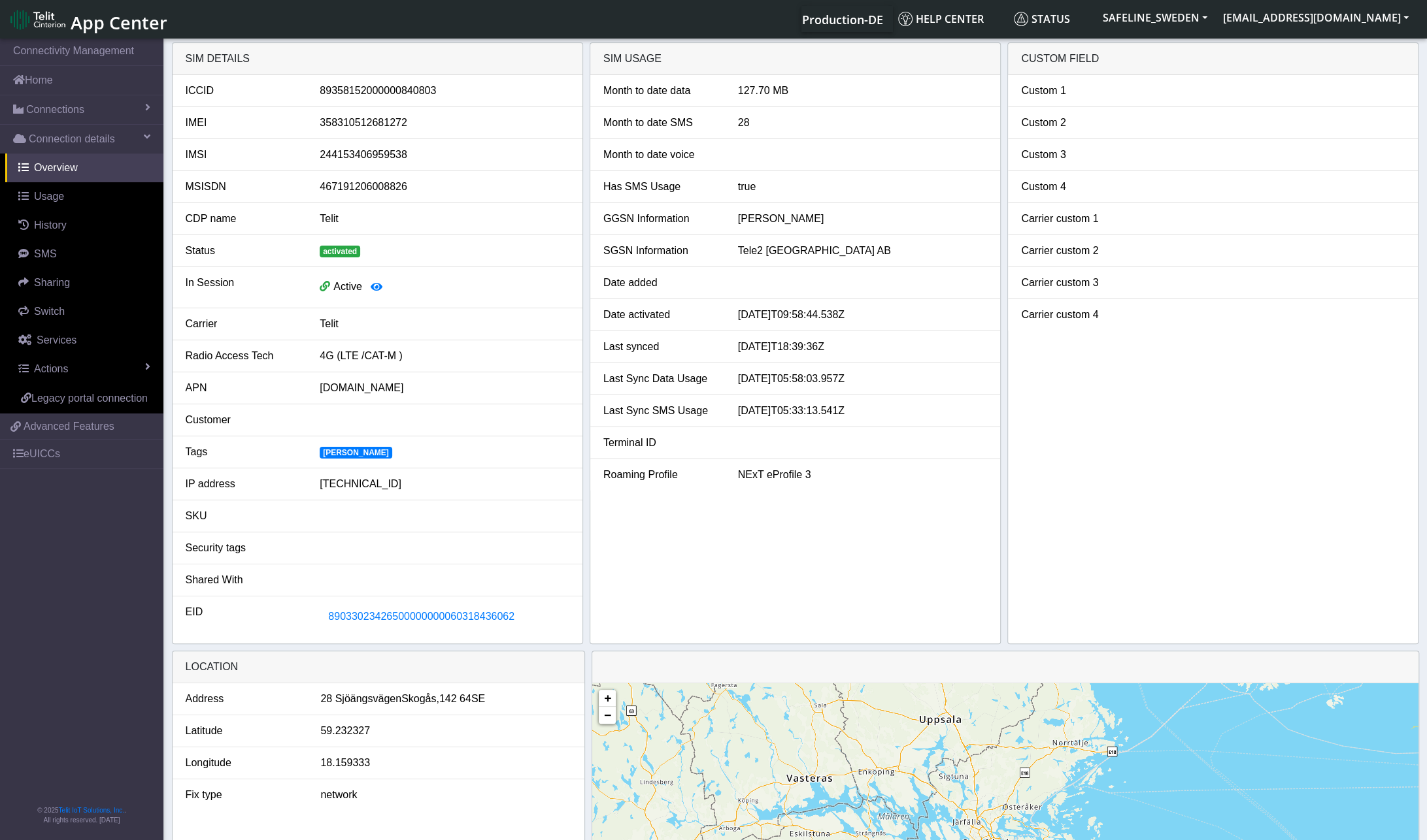
drag, startPoint x: 631, startPoint y: 10, endPoint x: 576, endPoint y: 10, distance: 55.0
click at [576, 10] on div "Production-DE Help center Status SAFELINE_SWEDEN anders.svensson@safeline.se Ap…" at bounding box center [796, 19] width 1240 height 26
drag, startPoint x: 437, startPoint y: 7, endPoint x: 484, endPoint y: 0, distance: 47.5
click at [484, 0] on nav "App Center Production-DE Help center Status SAFELINE_SWEDEN anders.svensson@saf…" at bounding box center [713, 19] width 1427 height 38
drag, startPoint x: 466, startPoint y: 18, endPoint x: 509, endPoint y: 18, distance: 43.0
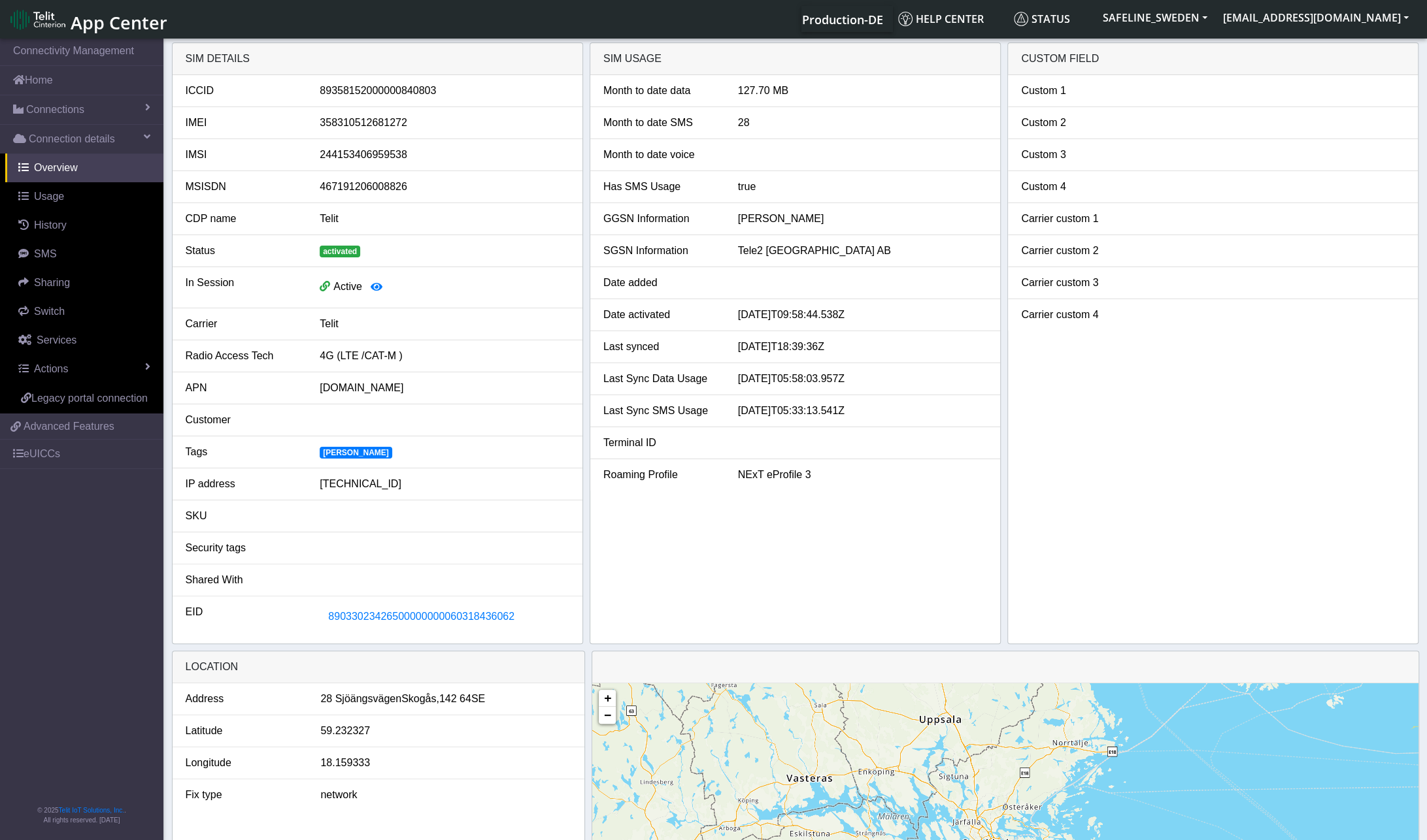
click at [509, 18] on div "Production-DE Help center Status SAFELINE_SWEDEN anders.svensson@safeline.se Ap…" at bounding box center [796, 19] width 1240 height 26
drag, startPoint x: 518, startPoint y: 7, endPoint x: 487, endPoint y: 7, distance: 31.0
click at [487, 7] on div "Production-DE Help center Status SAFELINE_SWEDEN anders.svensson@safeline.se Ap…" at bounding box center [796, 19] width 1240 height 26
click at [49, 313] on span "Switch" at bounding box center [49, 311] width 31 height 11
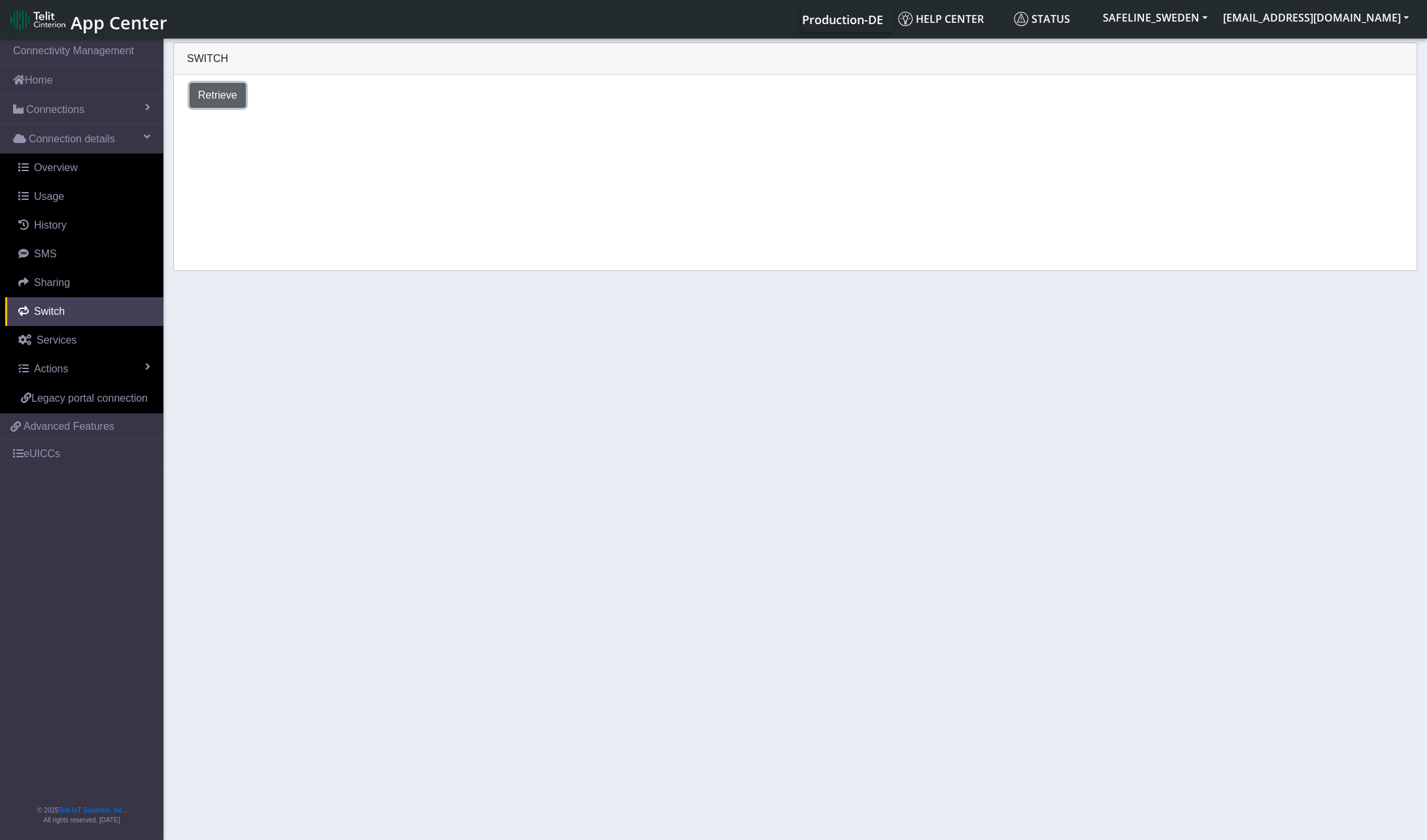
click at [218, 90] on span "Retrieve" at bounding box center [218, 95] width 39 height 11
select select "Sweden"
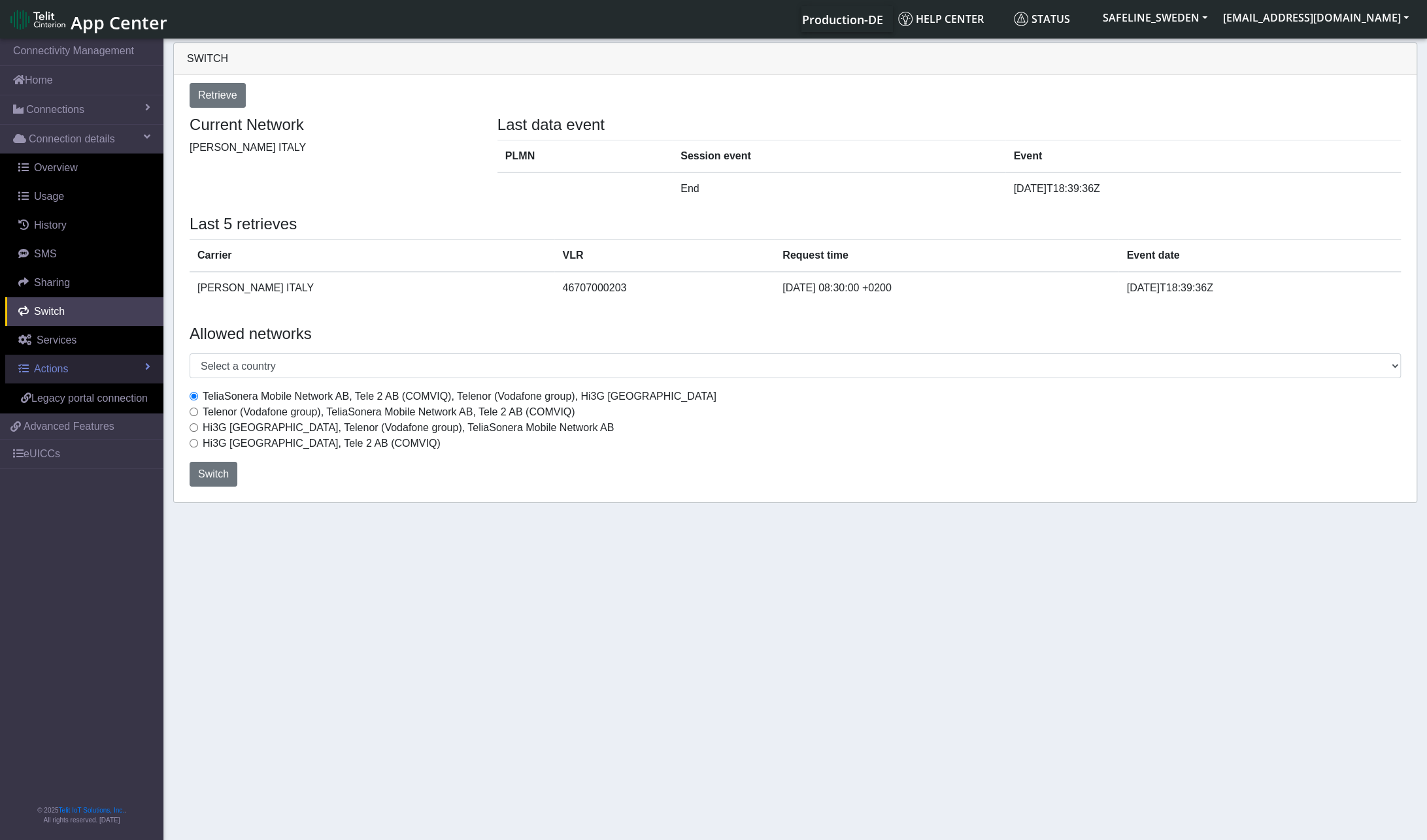
click at [57, 368] on span "Actions" at bounding box center [51, 369] width 34 height 11
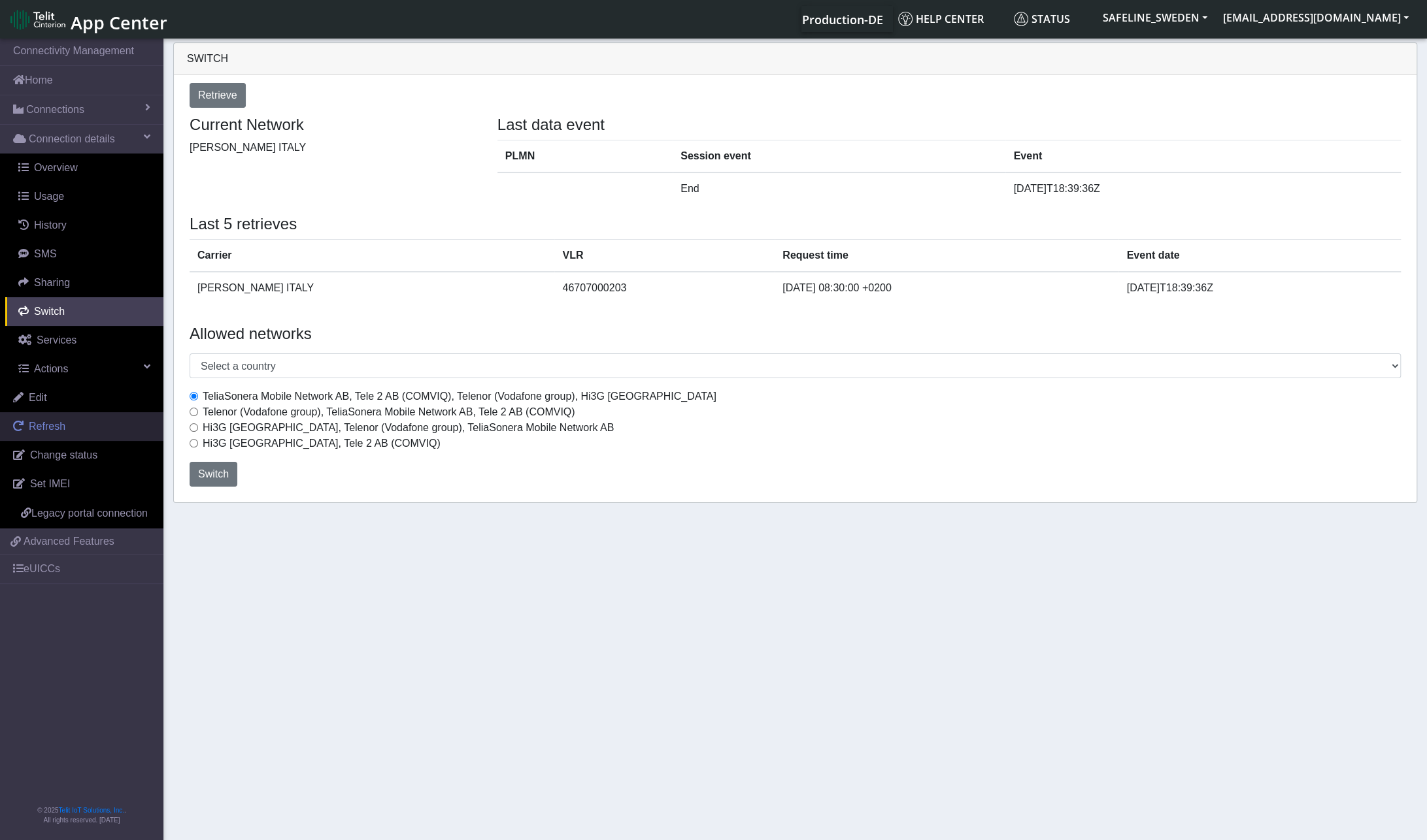
click at [54, 428] on span "Refresh" at bounding box center [46, 427] width 36 height 11
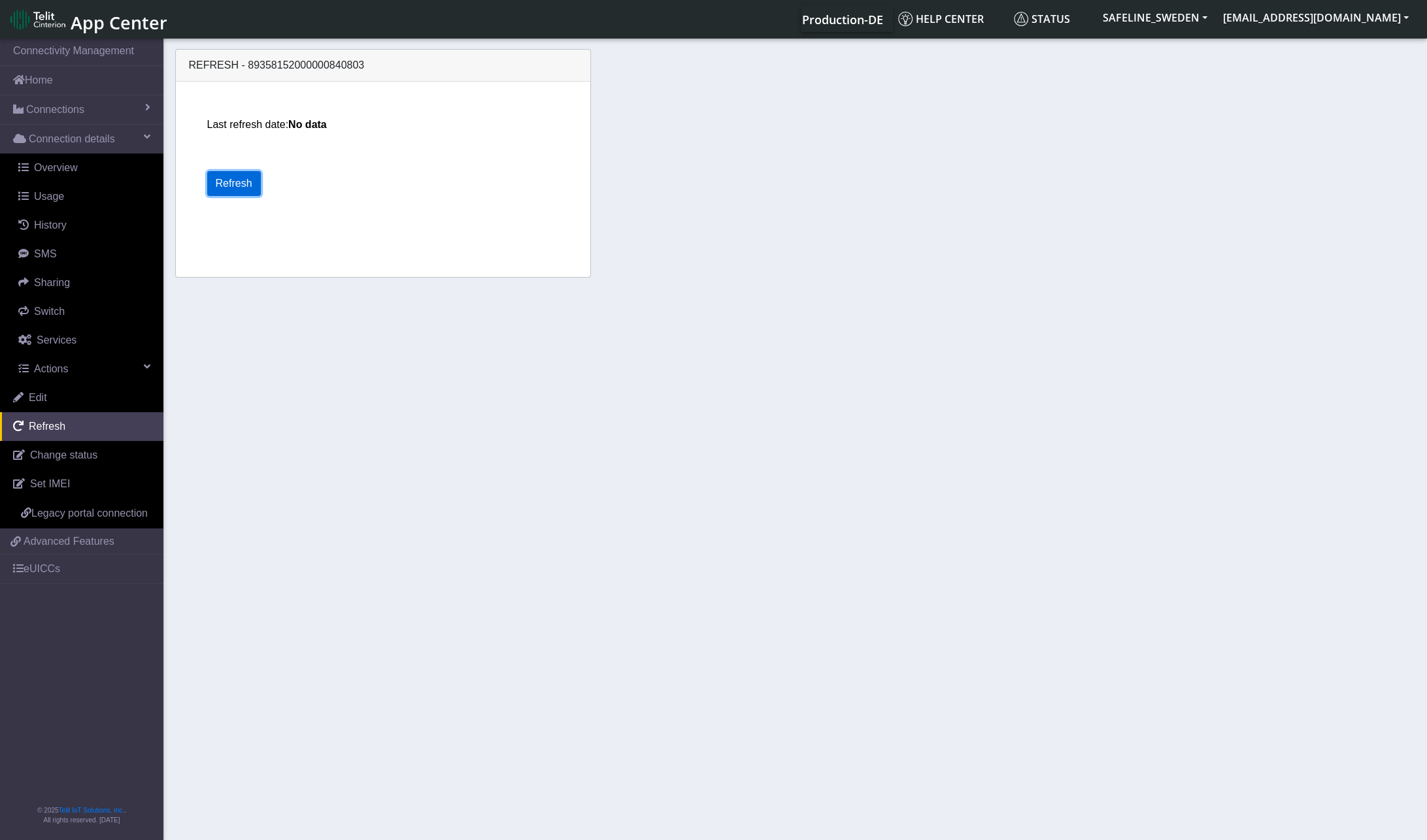
click at [234, 183] on button "Refresh" at bounding box center [234, 183] width 54 height 25
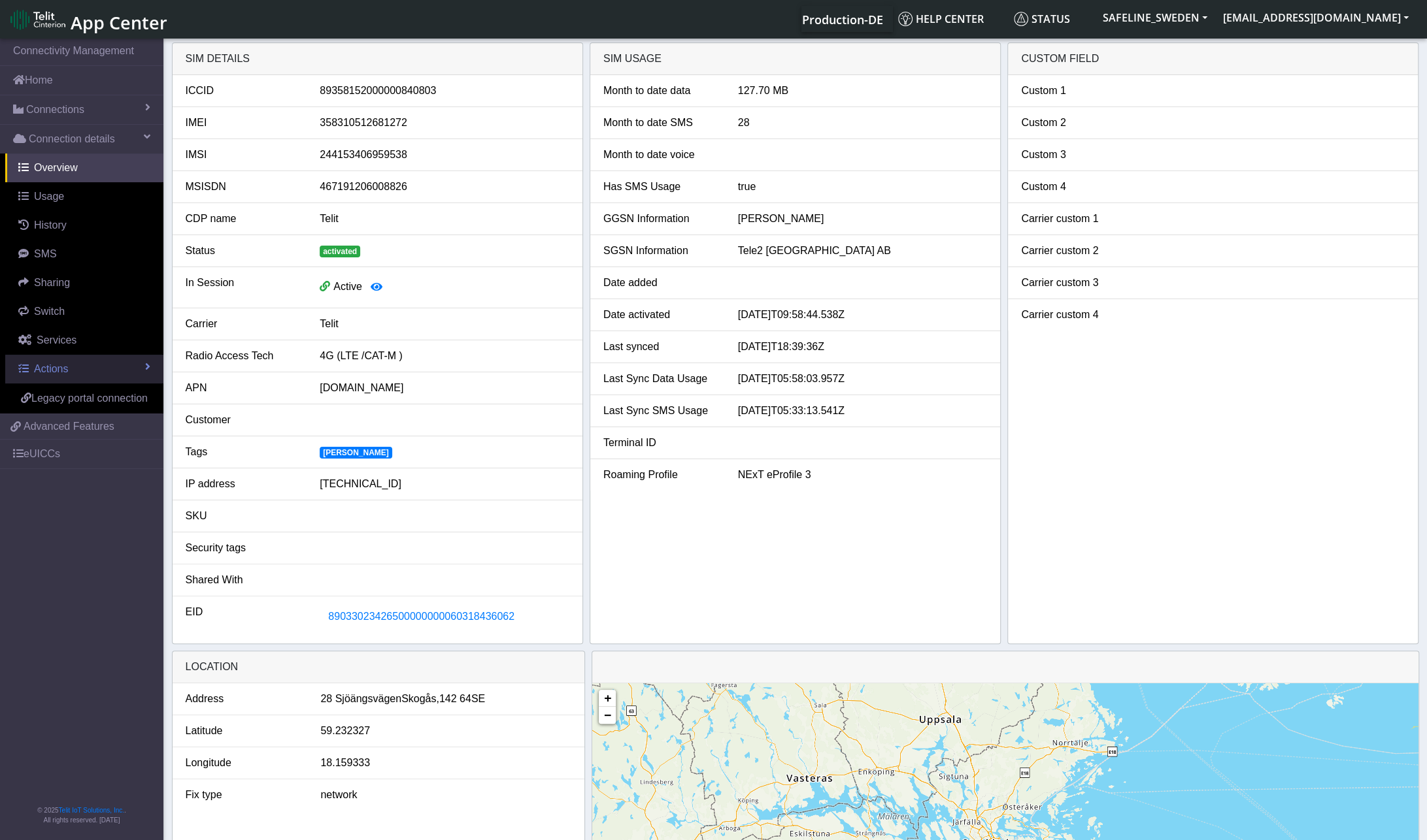
click at [62, 370] on span "Actions" at bounding box center [51, 369] width 34 height 11
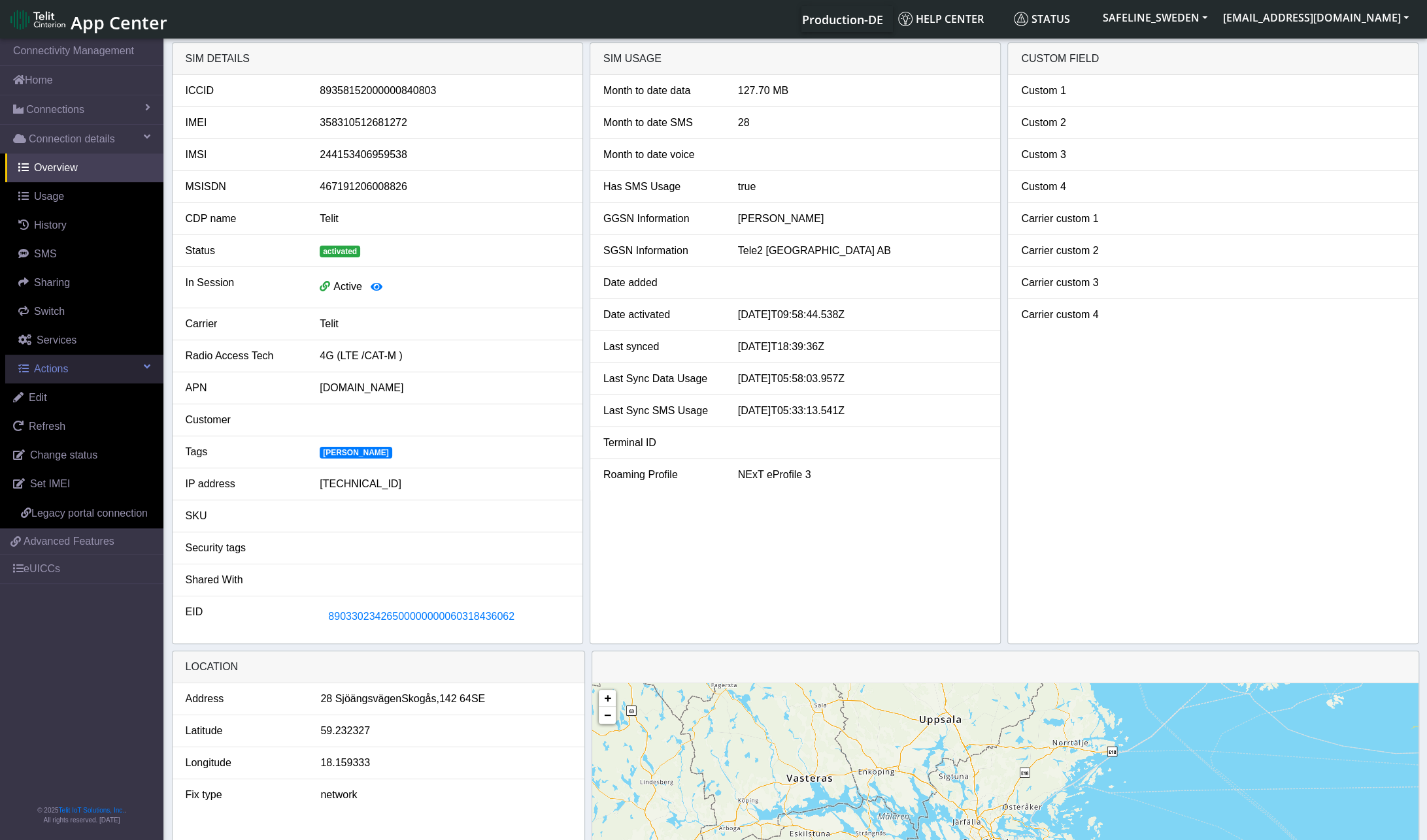
click at [133, 364] on link "Actions" at bounding box center [85, 369] width 158 height 29
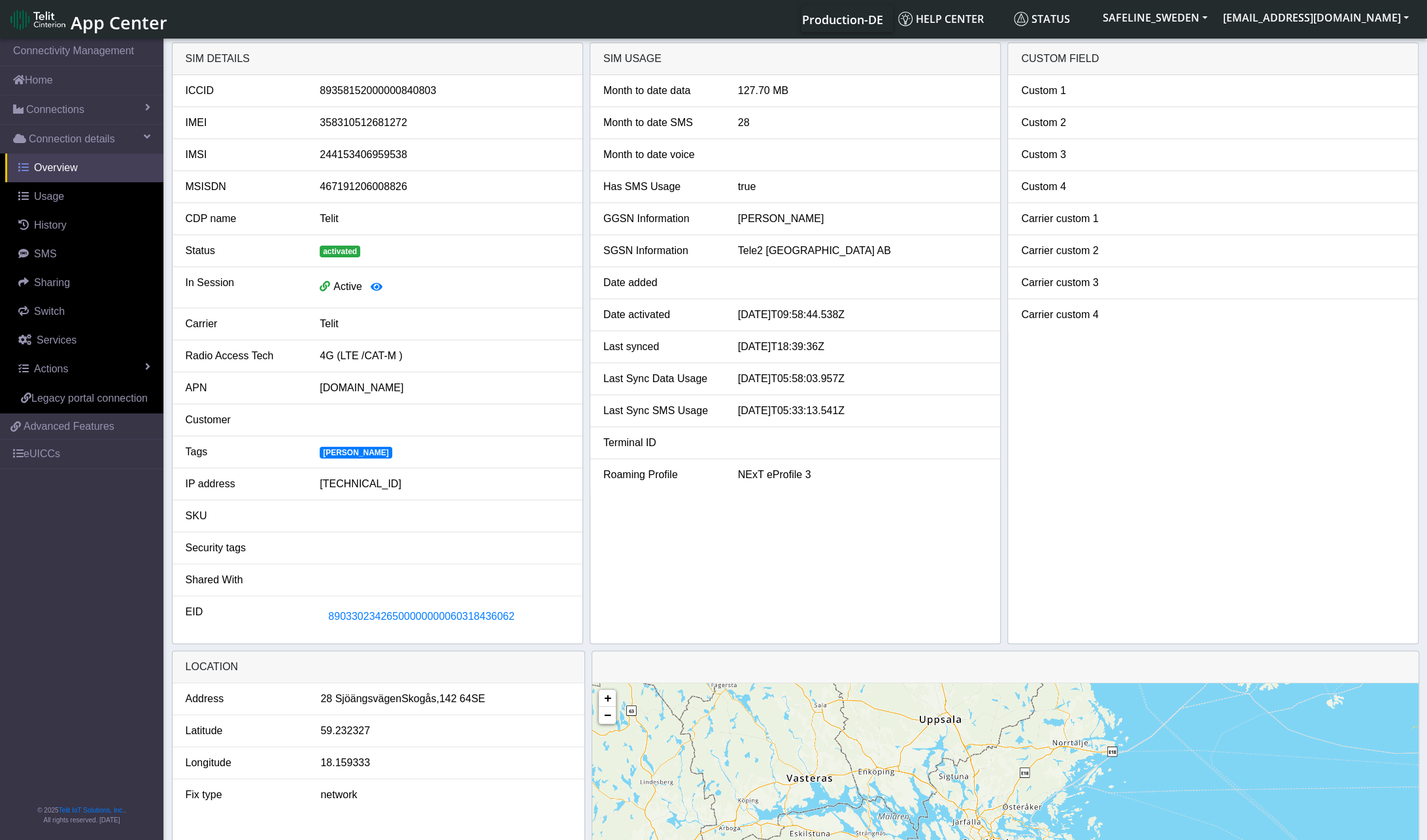
click at [64, 167] on span "Overview" at bounding box center [56, 167] width 44 height 11
click at [20, 165] on span at bounding box center [23, 166] width 10 height 10
click at [145, 138] on span at bounding box center [147, 136] width 7 height 10
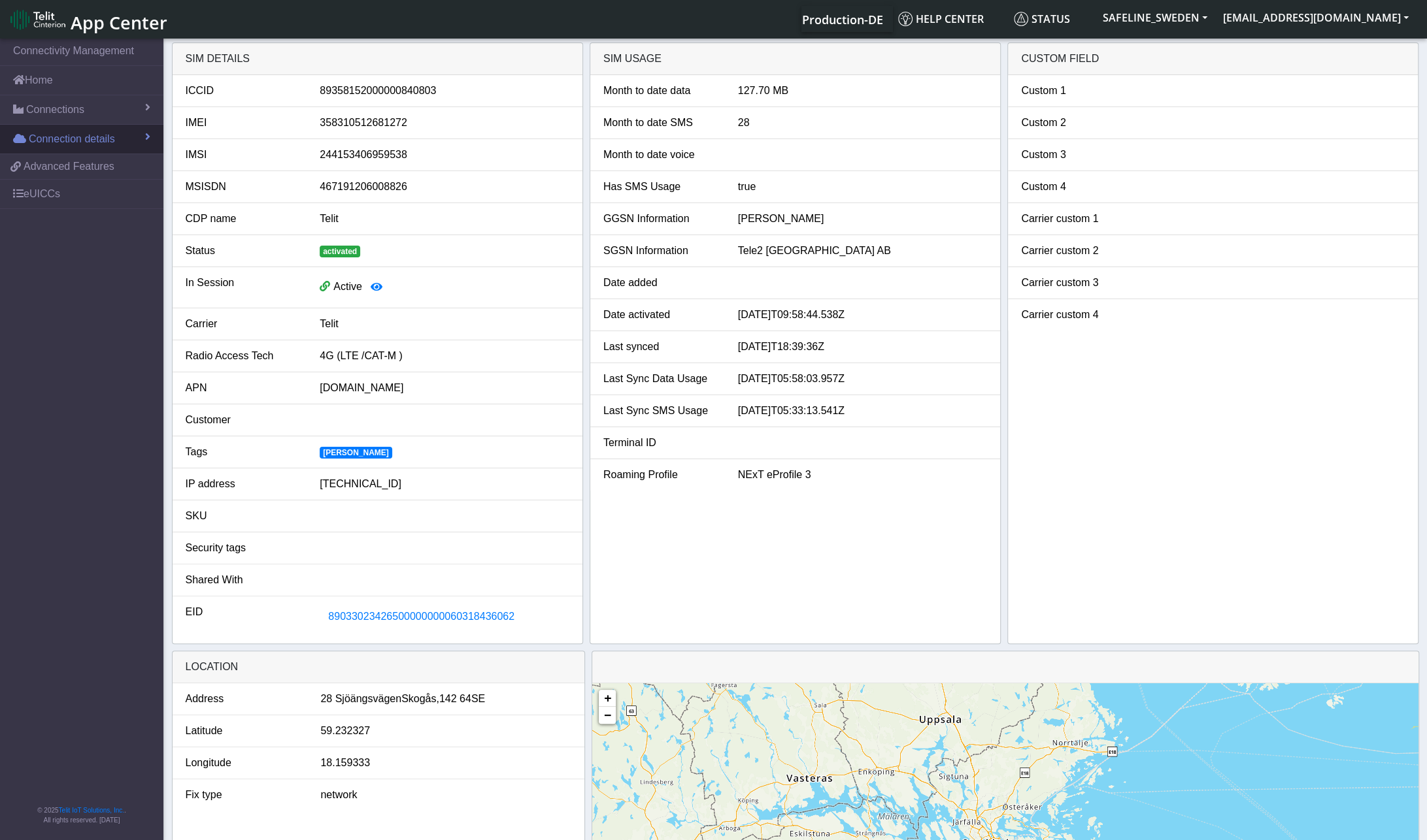
click at [145, 138] on span at bounding box center [148, 136] width 6 height 10
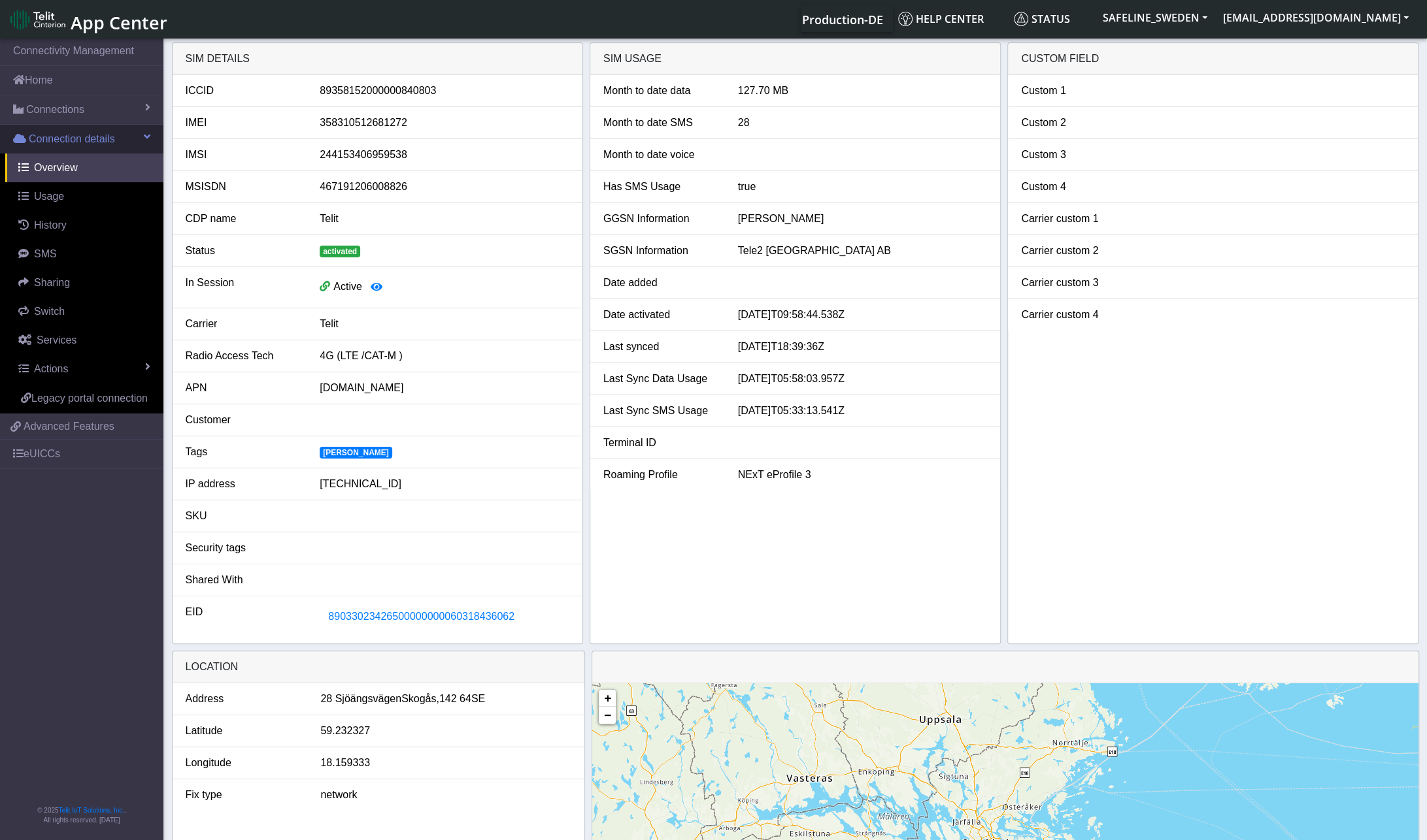
click at [145, 138] on span at bounding box center [147, 136] width 7 height 10
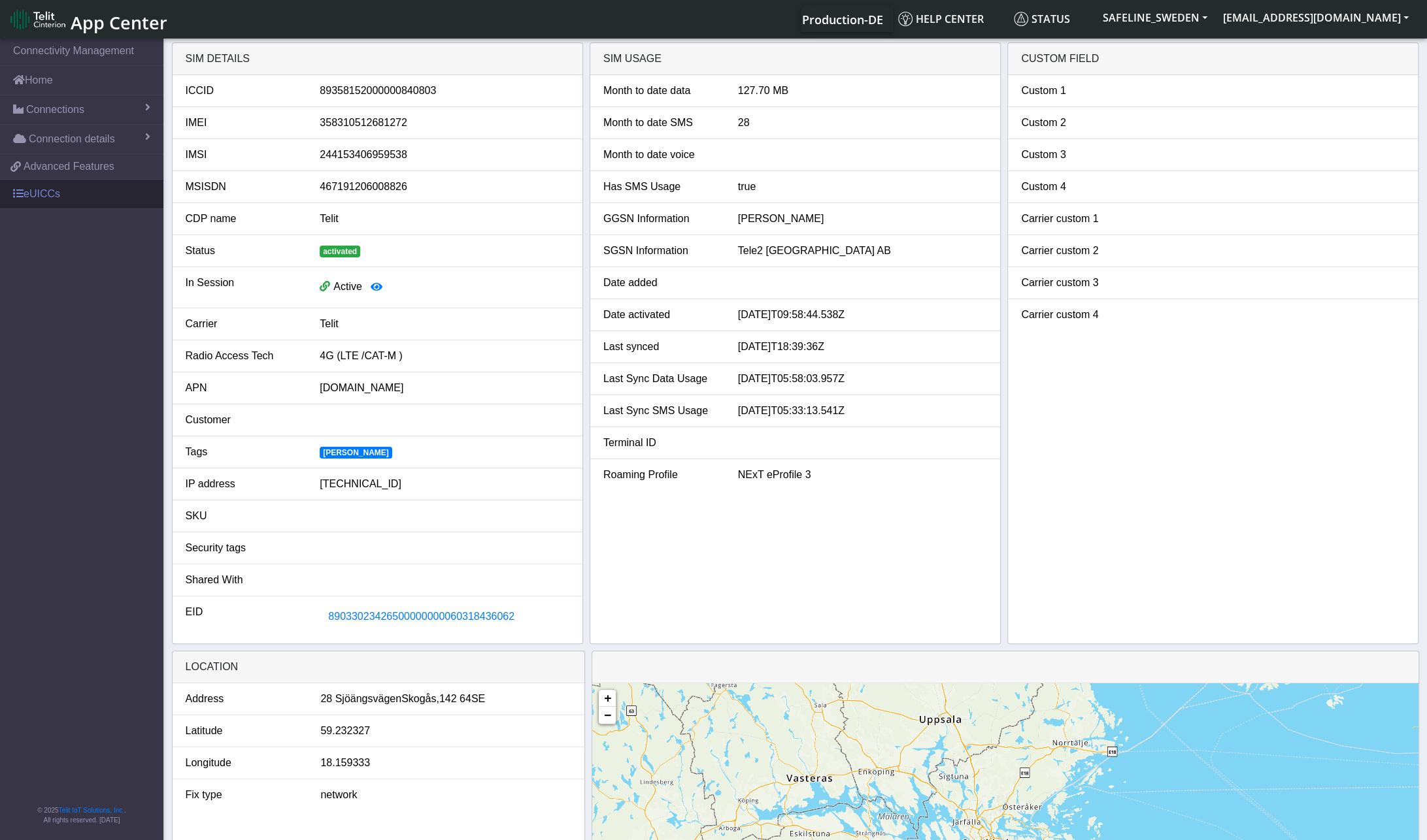
click at [96, 196] on link "eUICCs" at bounding box center [82, 193] width 164 height 29
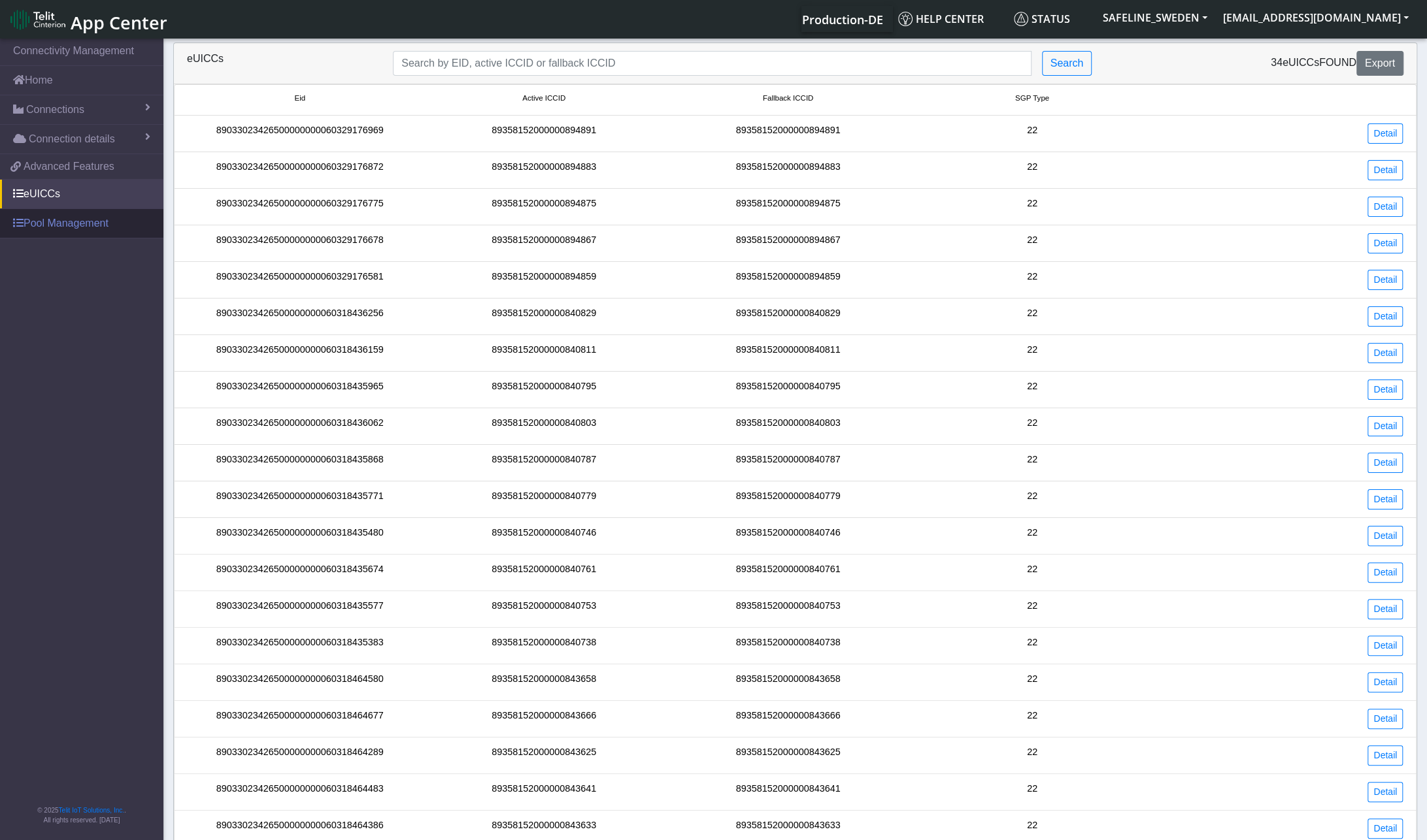
click at [73, 225] on link "Pool Management" at bounding box center [82, 223] width 164 height 29
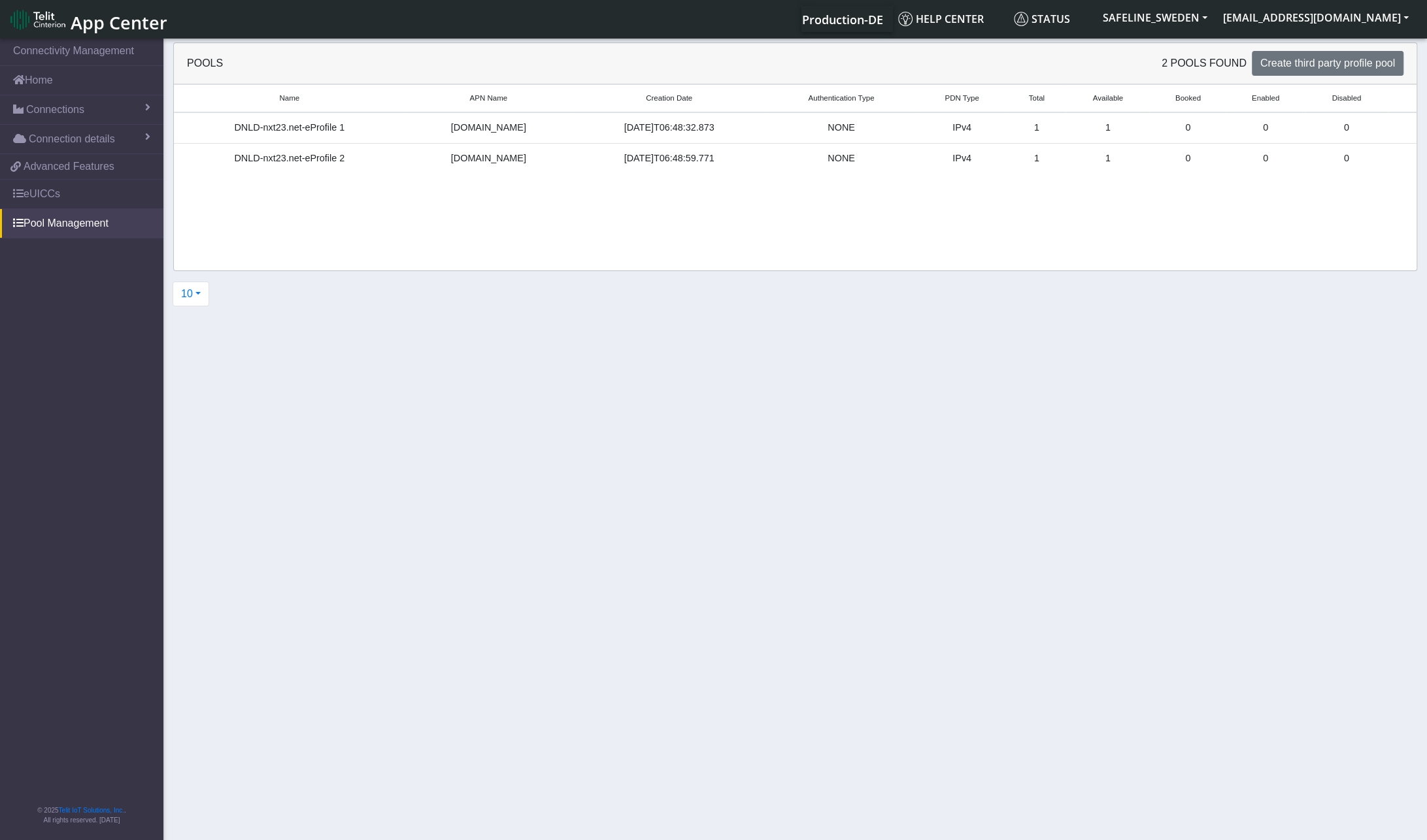
click at [327, 154] on div "DNLD-nxt23.net-eProfile 2" at bounding box center [289, 158] width 216 height 14
click at [331, 131] on div "DNLD-nxt23.net-eProfile 1" at bounding box center [289, 127] width 216 height 14
click at [350, 203] on div "Name APN Name Creation Date Authentication Type PDN Type Total Available Booked…" at bounding box center [795, 177] width 1242 height 186
click at [36, 197] on link "eUICCs" at bounding box center [82, 193] width 164 height 29
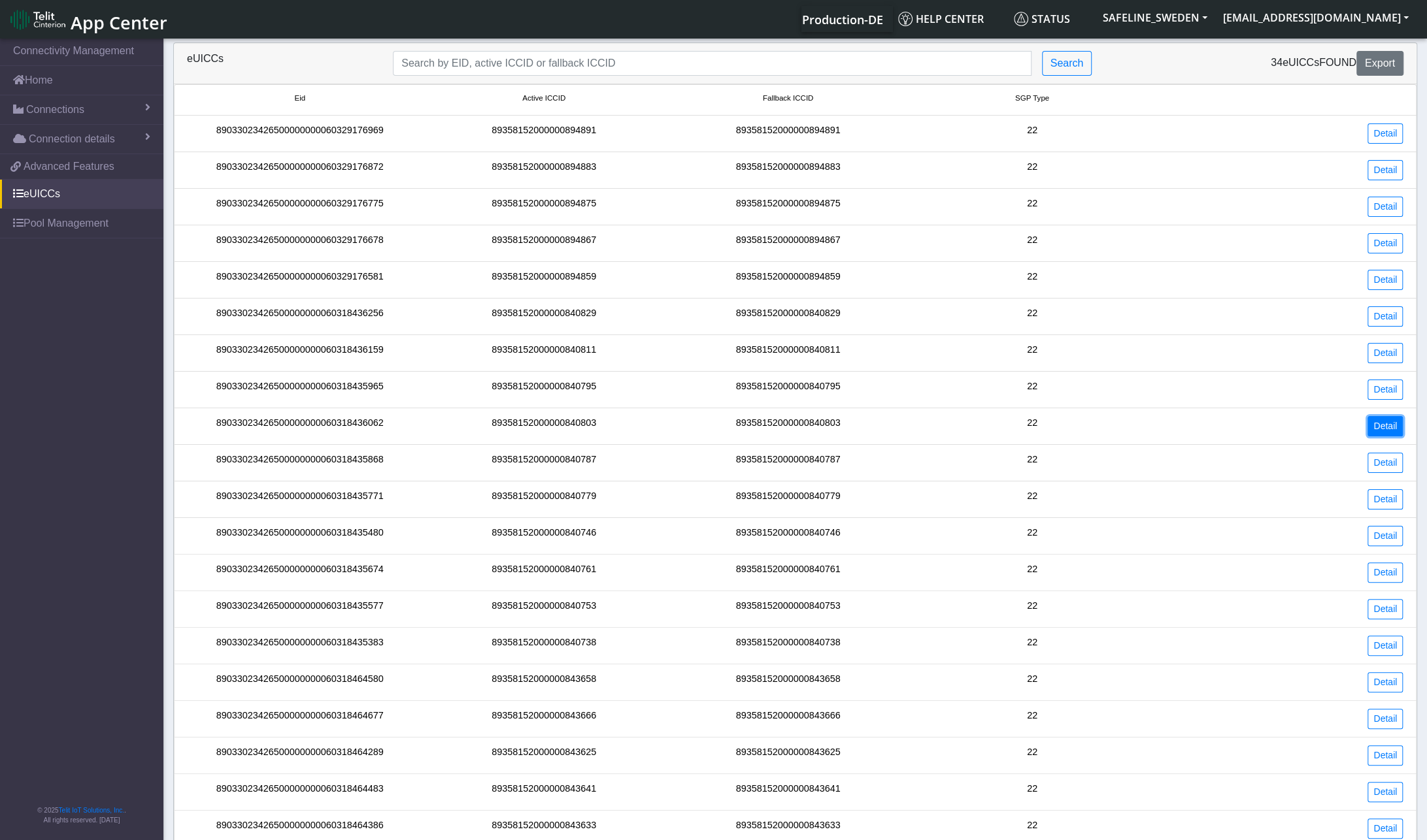
click at [1383, 418] on link "Detail" at bounding box center [1385, 427] width 35 height 20
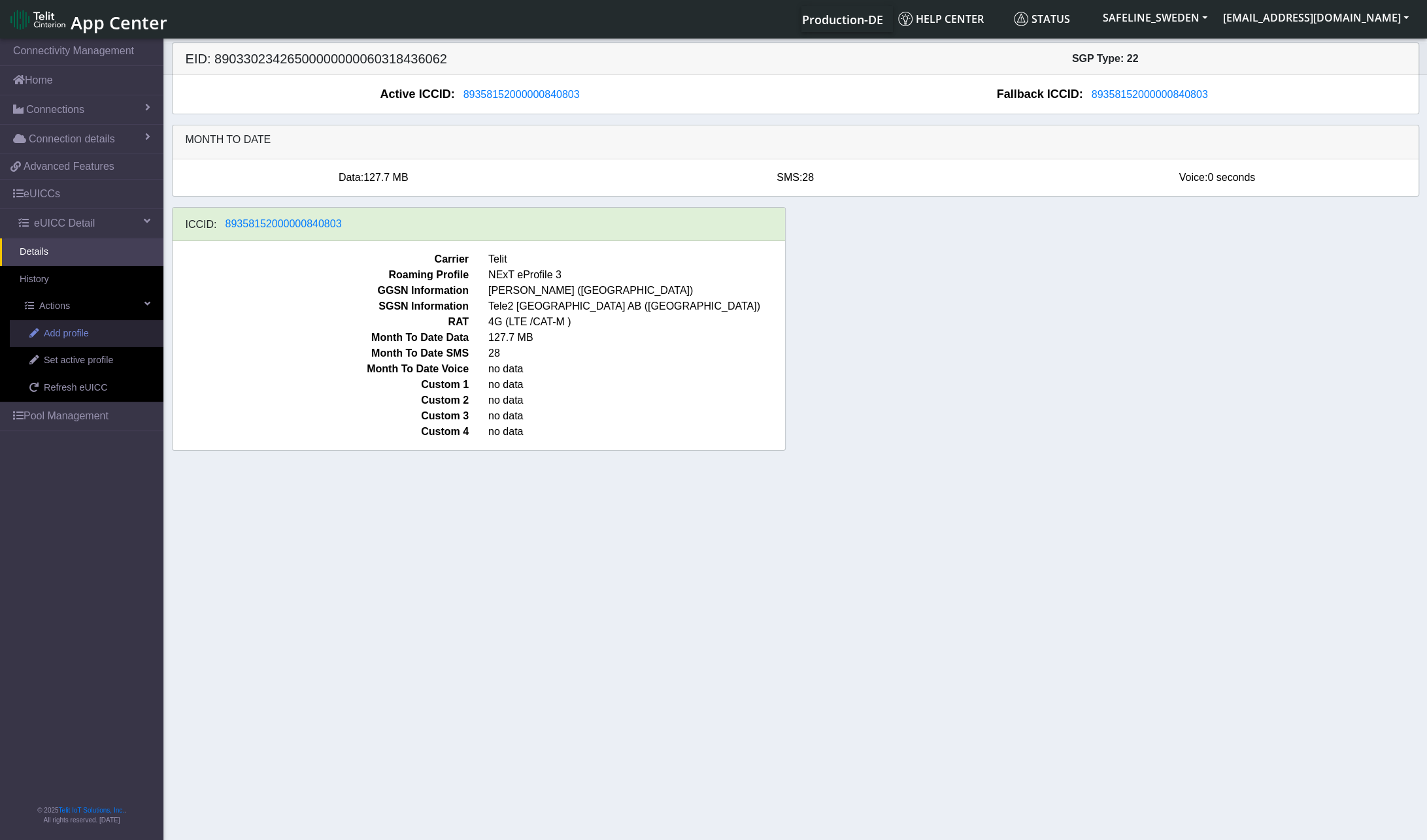
click at [73, 334] on span "Add profile" at bounding box center [66, 334] width 46 height 14
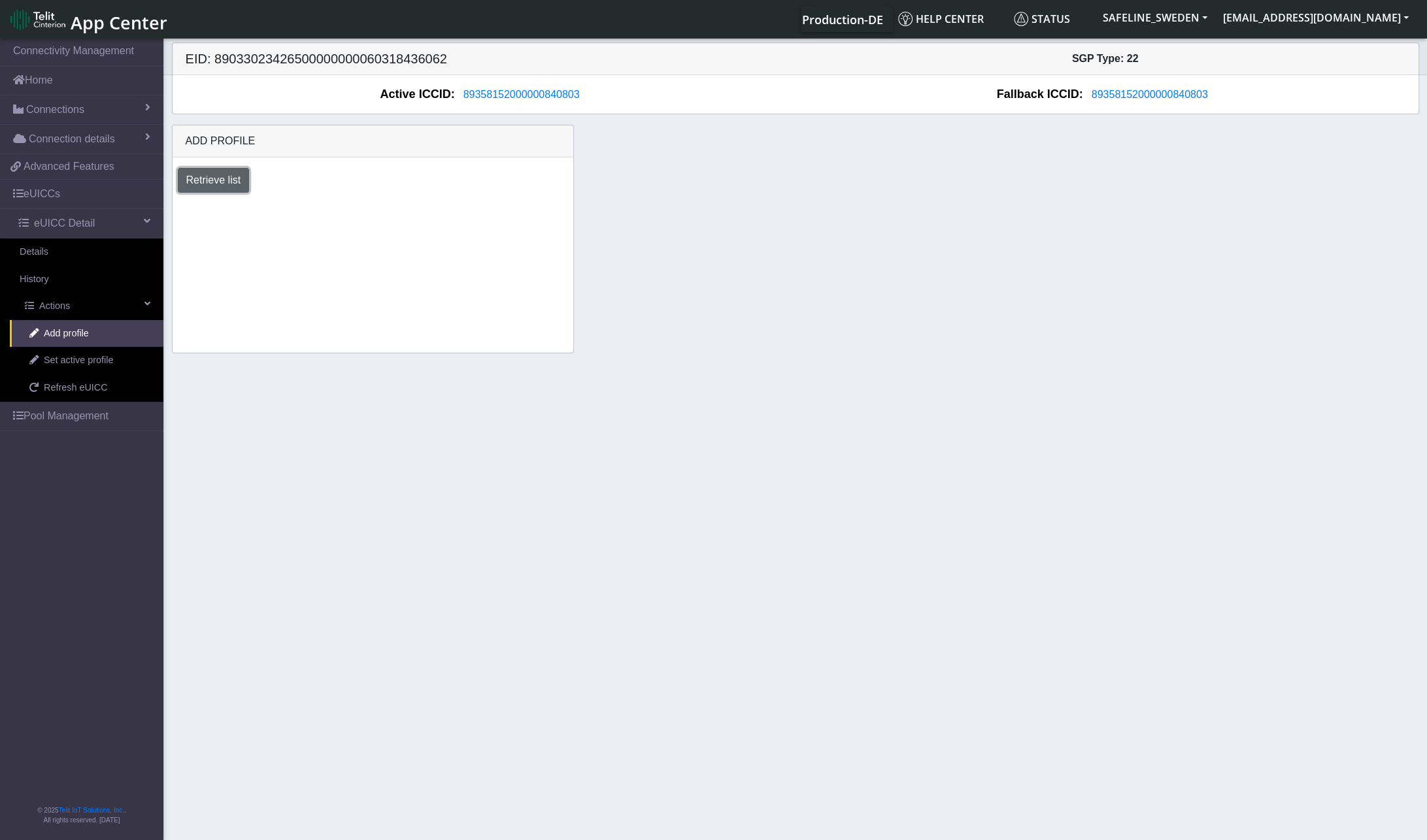
click at [205, 180] on button "Retrieve list" at bounding box center [213, 180] width 72 height 25
click at [327, 215] on select "Select profile to add DNLD-nxt23.net-eProfile 1 DNLD-nxt23.net-eProfile 2" at bounding box center [255, 216] width 155 height 25
select select "502ba6b8-e78a-4a08-8191-e173a7175c08"
click at [178, 203] on select "Select profile to add DNLD-nxt23.net-eProfile 1 DNLD-nxt23.net-eProfile 2" at bounding box center [255, 216] width 155 height 25
click at [363, 217] on button "Add" at bounding box center [368, 216] width 35 height 25
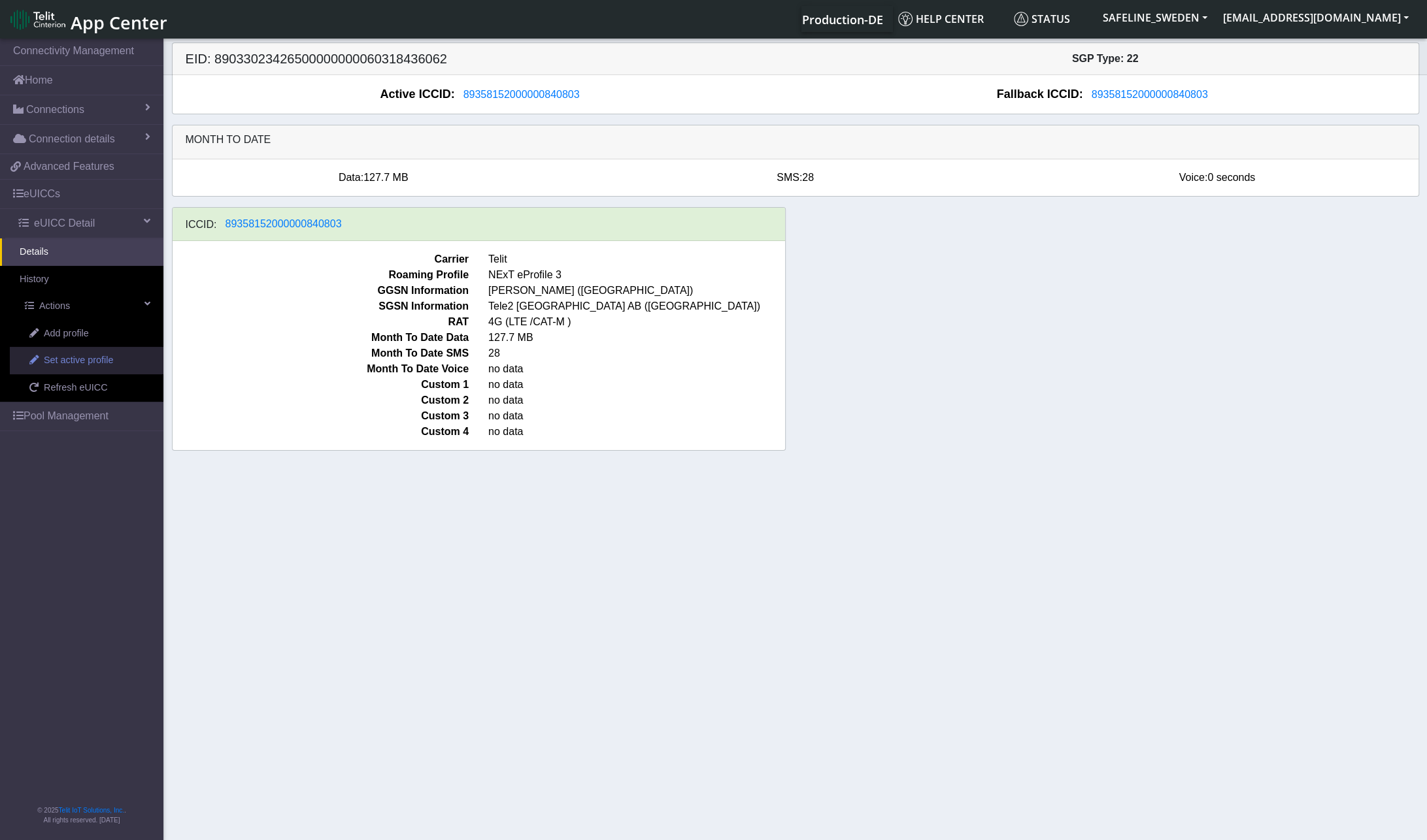
click at [73, 360] on span "Set active profile" at bounding box center [78, 360] width 70 height 14
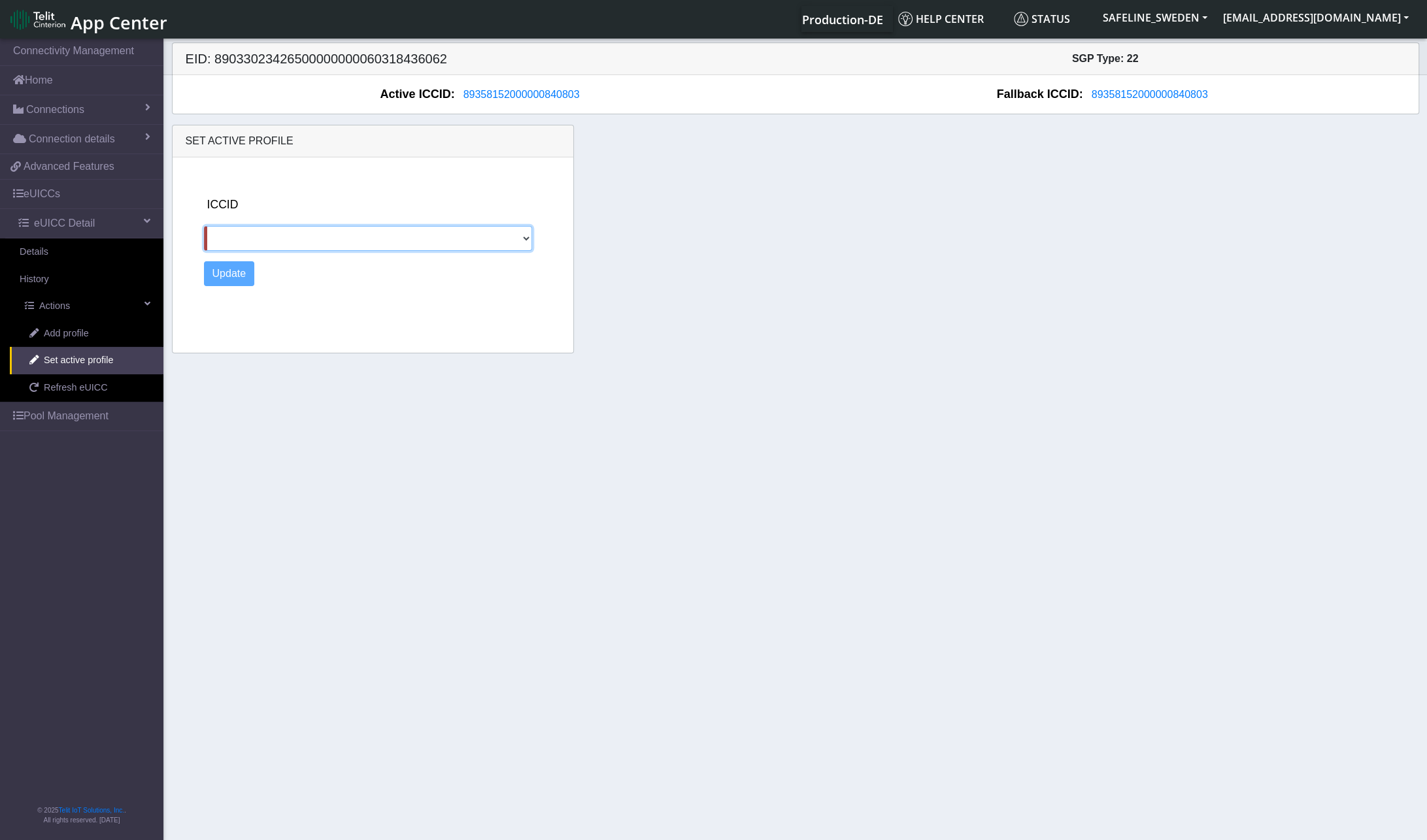
click at [527, 243] on select at bounding box center [367, 238] width 328 height 25
click at [528, 236] on select at bounding box center [367, 238] width 328 height 25
click at [528, 235] on select at bounding box center [367, 238] width 328 height 25
click at [527, 234] on select at bounding box center [367, 238] width 328 height 25
click at [70, 331] on span "Add profile" at bounding box center [66, 334] width 46 height 14
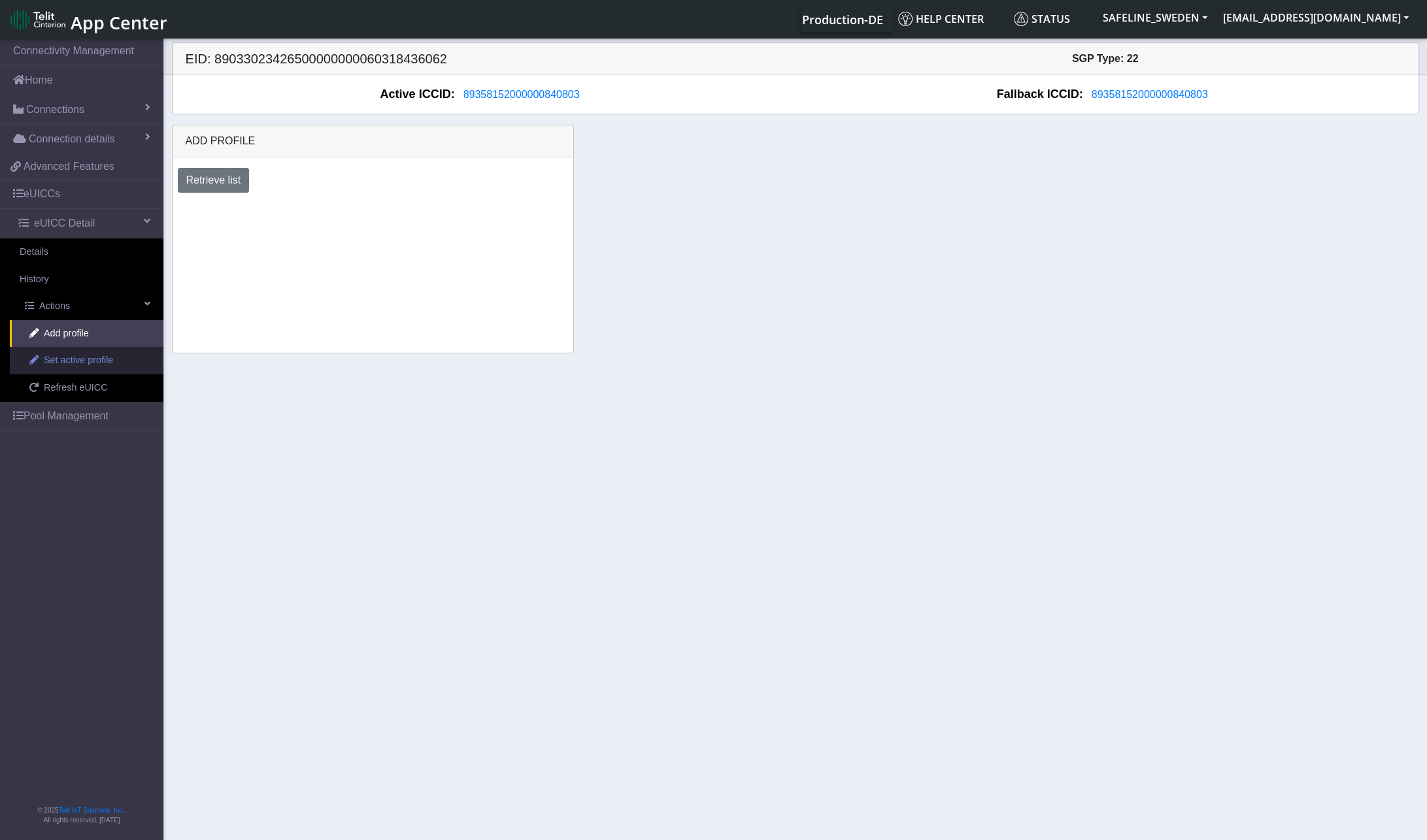
click at [86, 358] on span "Set active profile" at bounding box center [78, 360] width 70 height 14
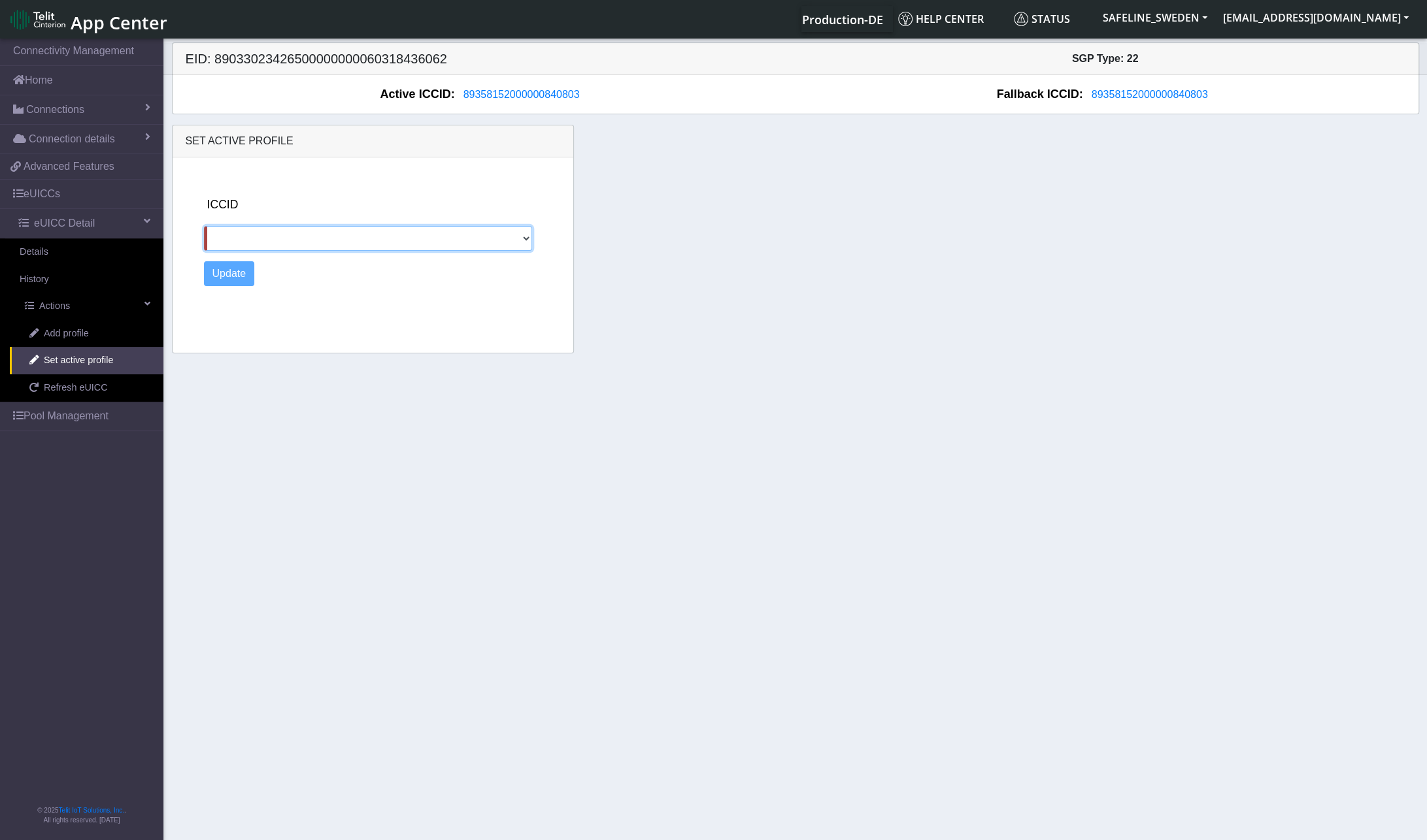
click at [337, 236] on select at bounding box center [367, 238] width 328 height 25
drag, startPoint x: 337, startPoint y: 236, endPoint x: 327, endPoint y: 241, distance: 11.2
click at [337, 236] on select at bounding box center [367, 238] width 328 height 25
click at [270, 243] on select at bounding box center [367, 238] width 328 height 25
click at [270, 238] on select at bounding box center [367, 238] width 328 height 25
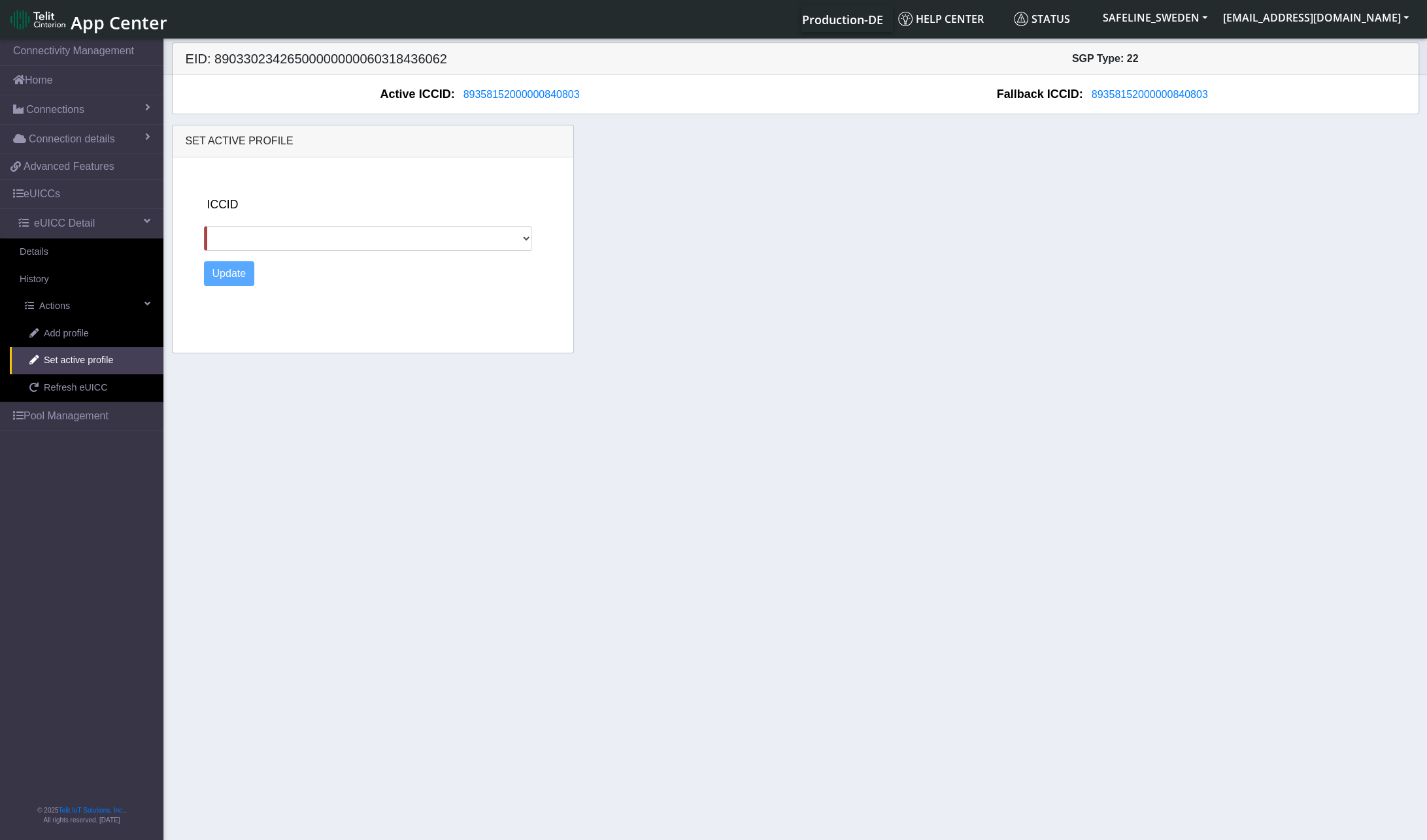
click at [332, 295] on div "ICCID Update" at bounding box center [387, 252] width 376 height 190
click at [293, 281] on div "Update" at bounding box center [386, 273] width 364 height 25
click at [524, 236] on select at bounding box center [367, 238] width 328 height 25
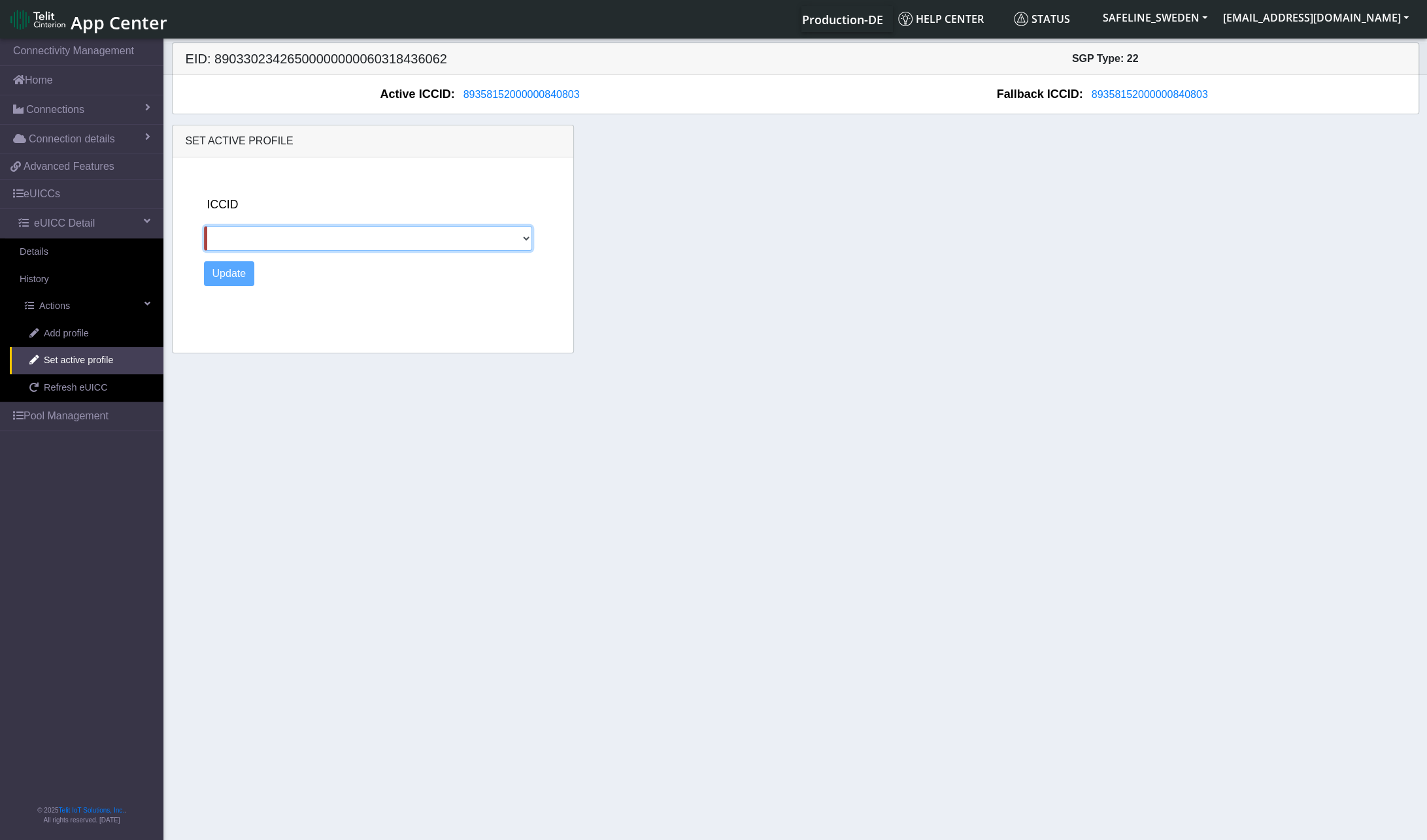
click at [524, 236] on select at bounding box center [367, 238] width 328 height 25
click at [491, 307] on div "ICCID Update" at bounding box center [387, 252] width 376 height 190
click at [48, 250] on link "Details" at bounding box center [82, 253] width 164 height 28
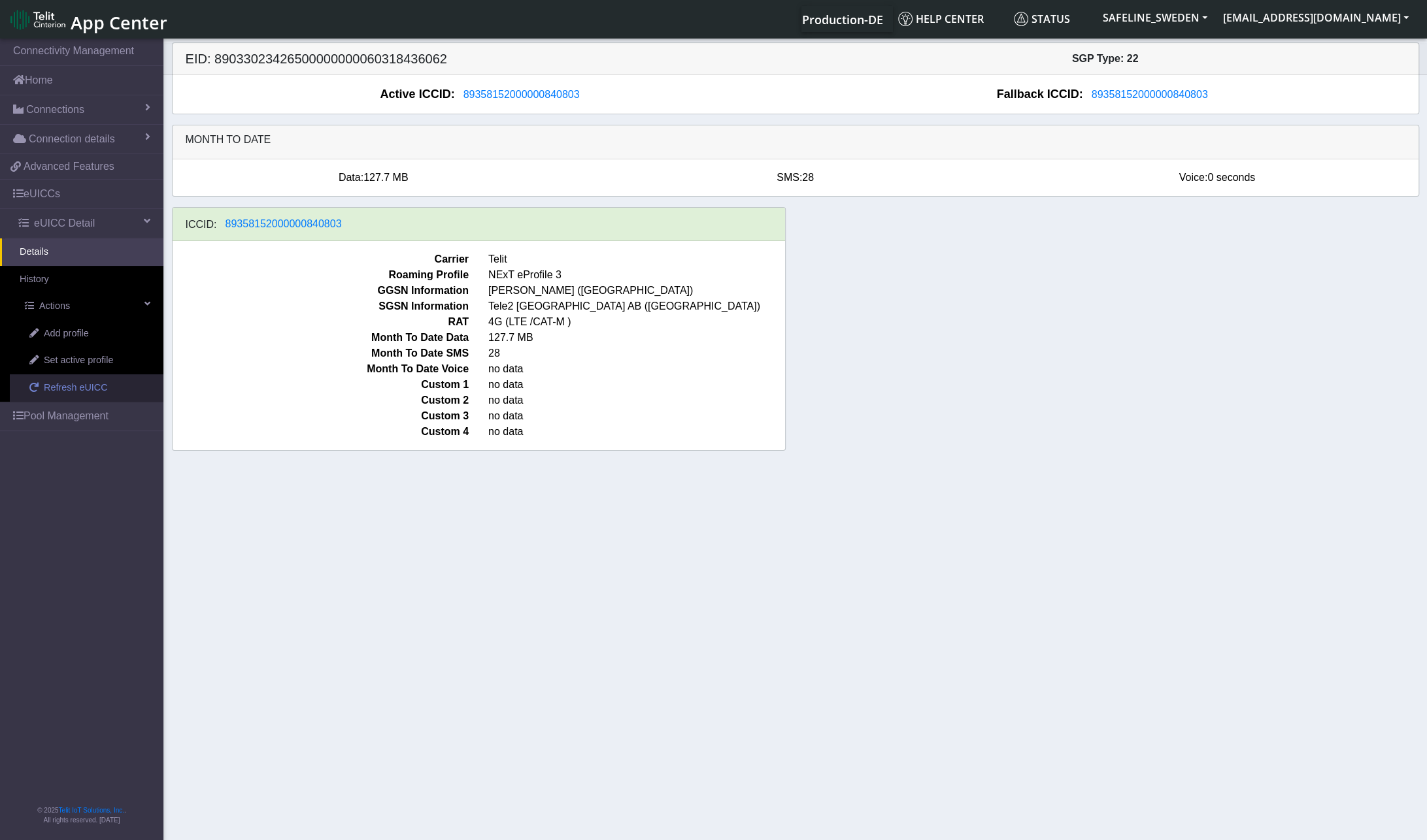
click at [72, 388] on span "Refresh eUICC" at bounding box center [75, 387] width 64 height 14
